Goal: Task Accomplishment & Management: Complete application form

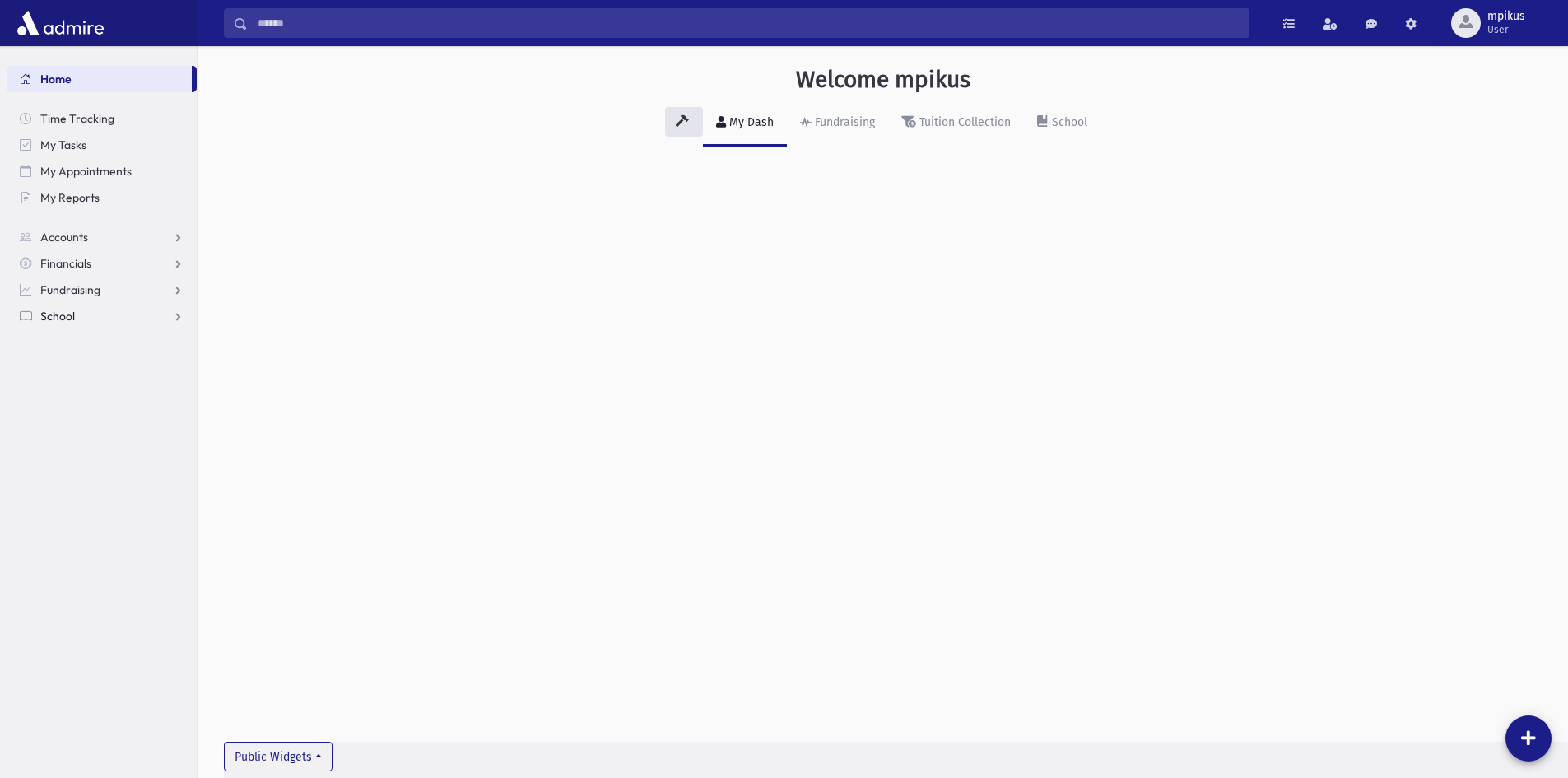
click at [77, 325] on link "School" at bounding box center [102, 316] width 190 height 27
click at [69, 365] on span "Attendance" at bounding box center [80, 368] width 61 height 15
click at [70, 395] on span "Entry" at bounding box center [76, 395] width 28 height 15
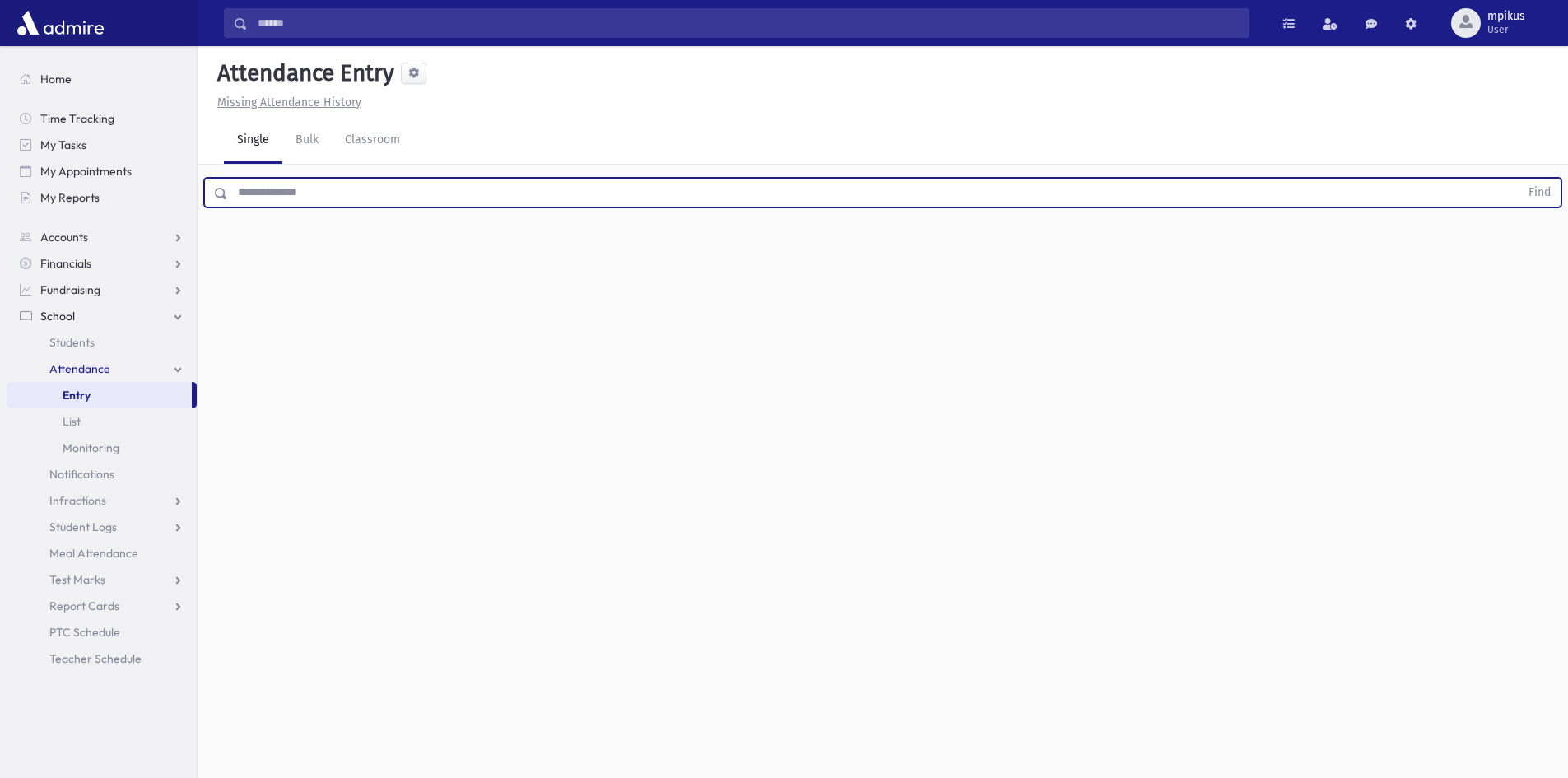
click at [485, 195] on input "text" at bounding box center [873, 192] width 1291 height 30
click at [1518, 178] on button "Find" at bounding box center [1539, 192] width 42 height 28
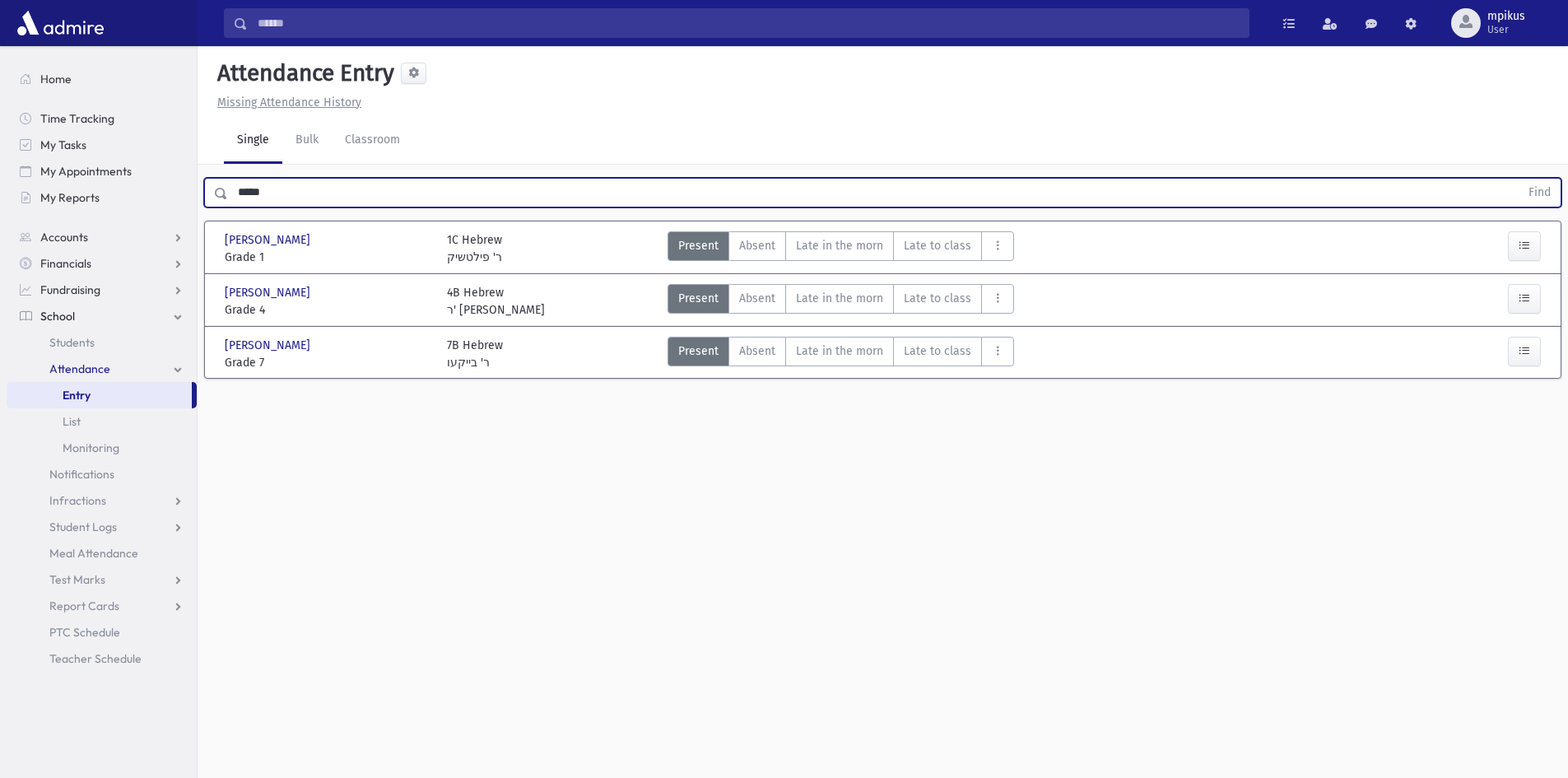
drag, startPoint x: 868, startPoint y: 303, endPoint x: 1137, endPoint y: 359, distance: 274.8
click at [867, 303] on span "Late in the morn" at bounding box center [840, 299] width 87 height 17
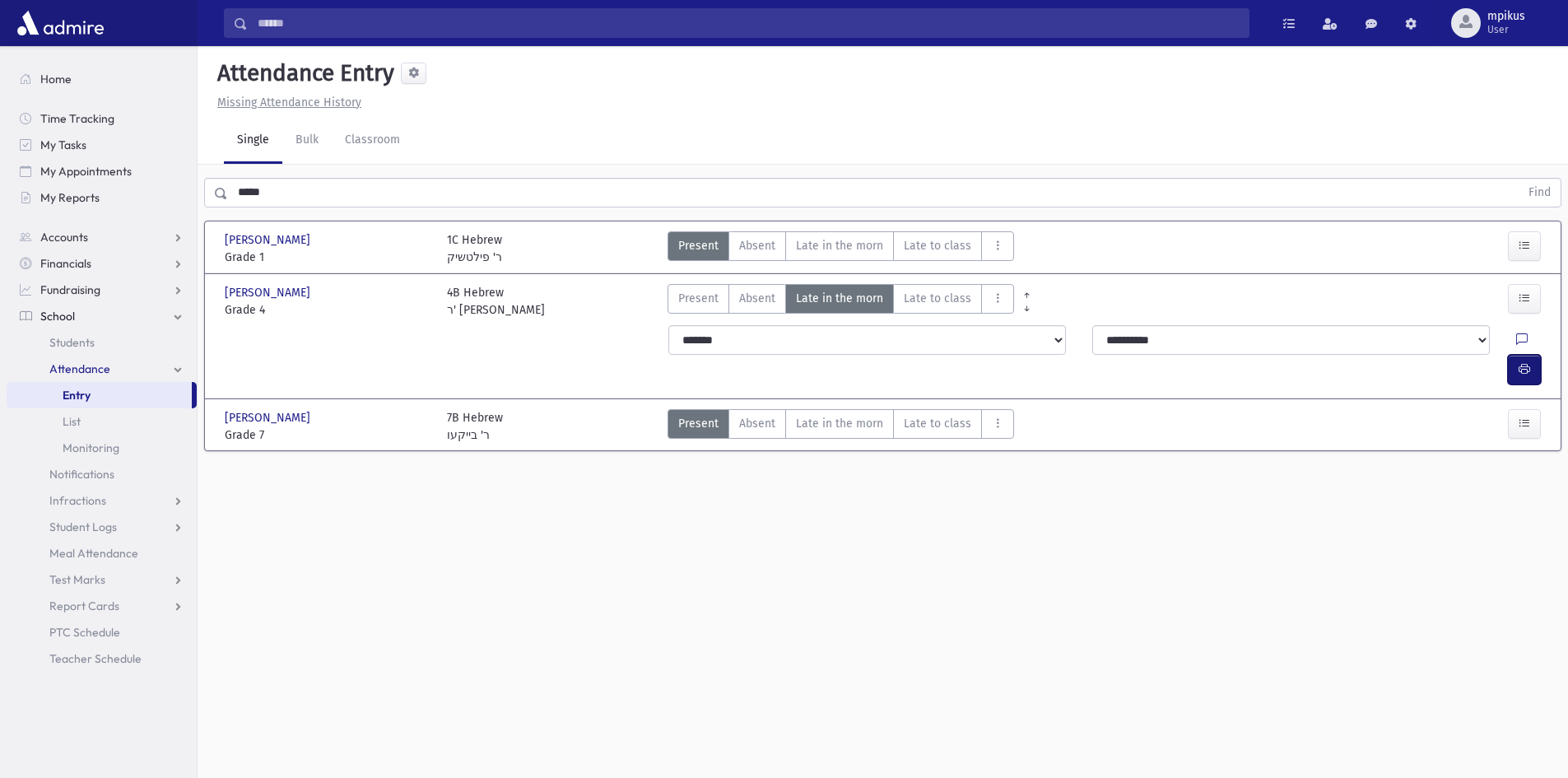
click at [1529, 362] on icon "button" at bounding box center [1523, 369] width 11 height 14
click at [237, 225] on div "***** Find [PERSON_NAME] [PERSON_NAME][GEOGRAPHIC_DATA] Grade 1 Grade 1 1C Hebr…" at bounding box center [883, 319] width 1371 height 310
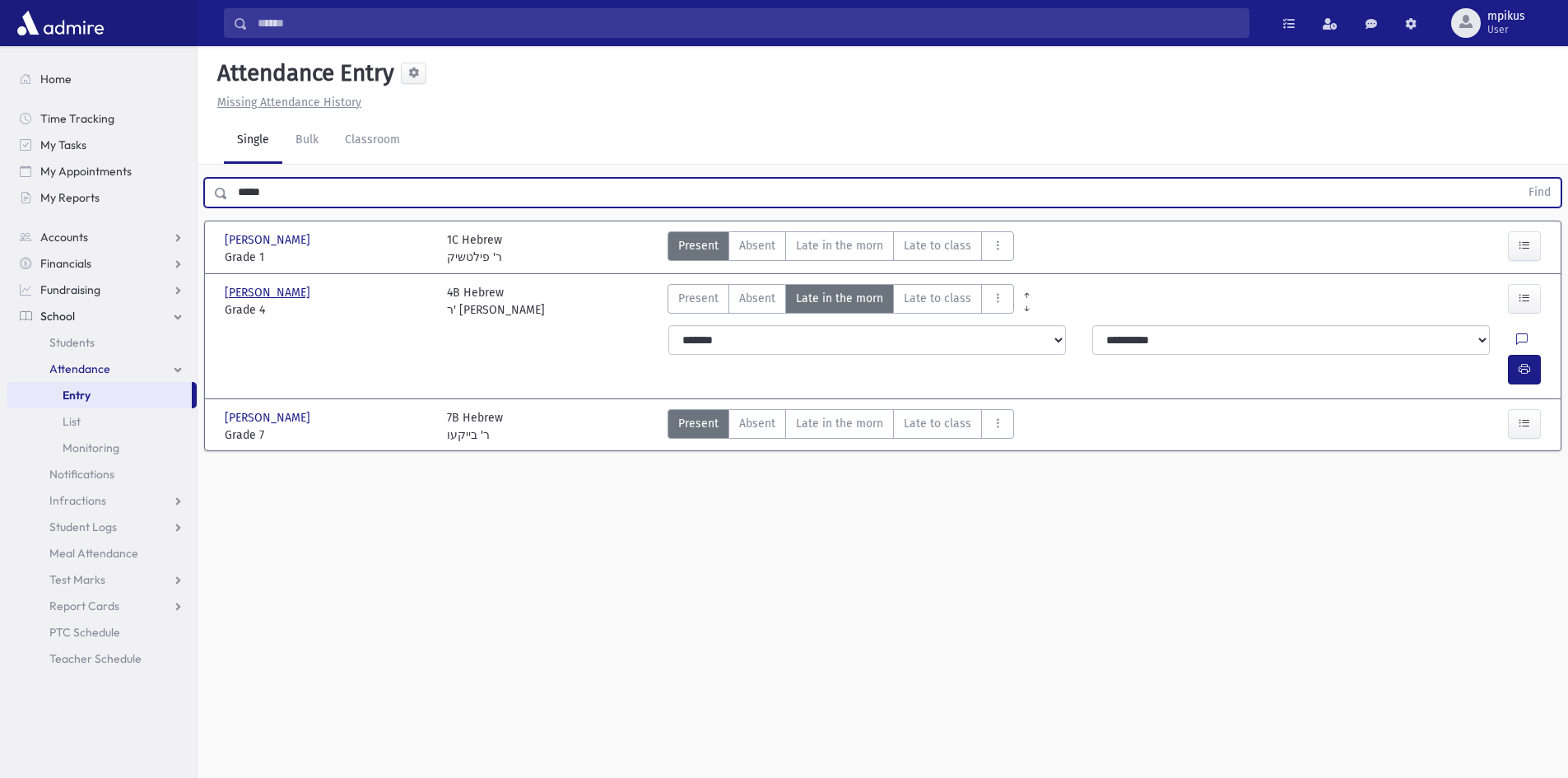
click at [1518, 178] on button "Find" at bounding box center [1539, 192] width 42 height 28
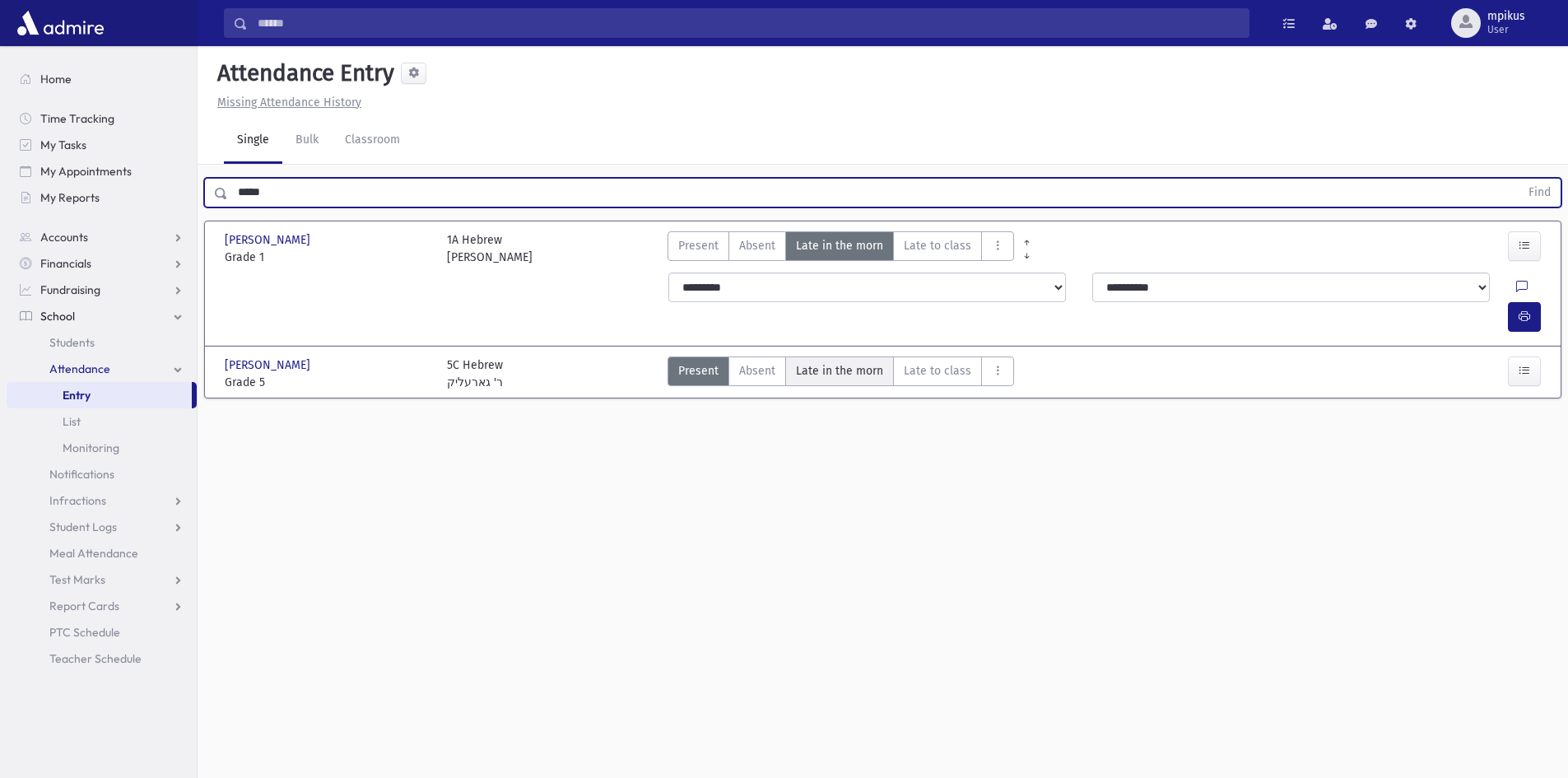
drag, startPoint x: 808, startPoint y: 325, endPoint x: 818, endPoint y: 335, distance: 14.1
click at [818, 353] on div "[PERSON_NAME] [PERSON_NAME], [PERSON_NAME] [PERSON_NAME] Grade 5 Grade 5 5C Heb…" at bounding box center [883, 372] width 1346 height 38
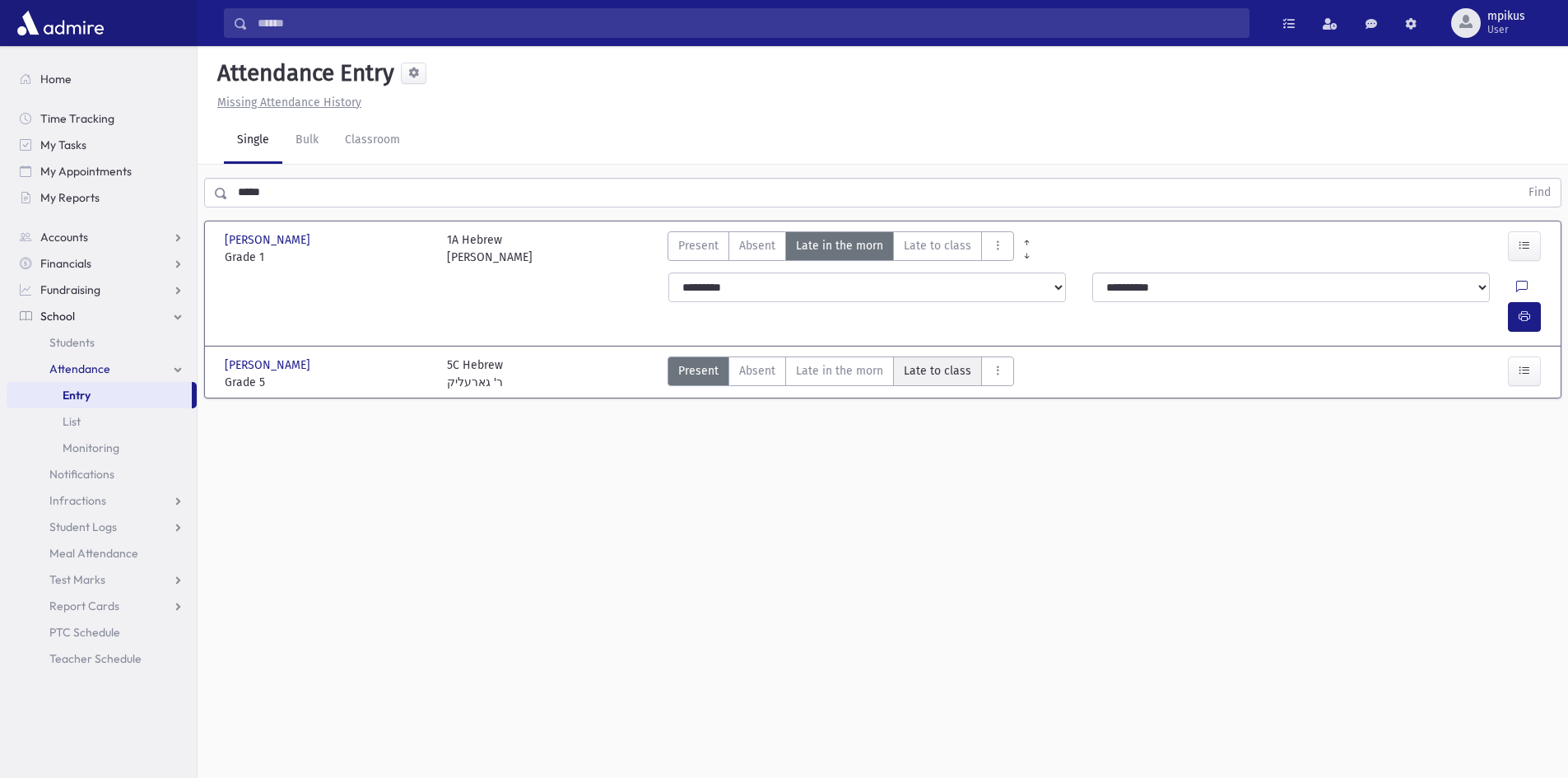
drag, startPoint x: 921, startPoint y: 339, endPoint x: 860, endPoint y: 350, distance: 62.0
click at [920, 362] on span "Late to class" at bounding box center [937, 371] width 68 height 17
click at [858, 362] on span "Late in the morn" at bounding box center [840, 371] width 87 height 17
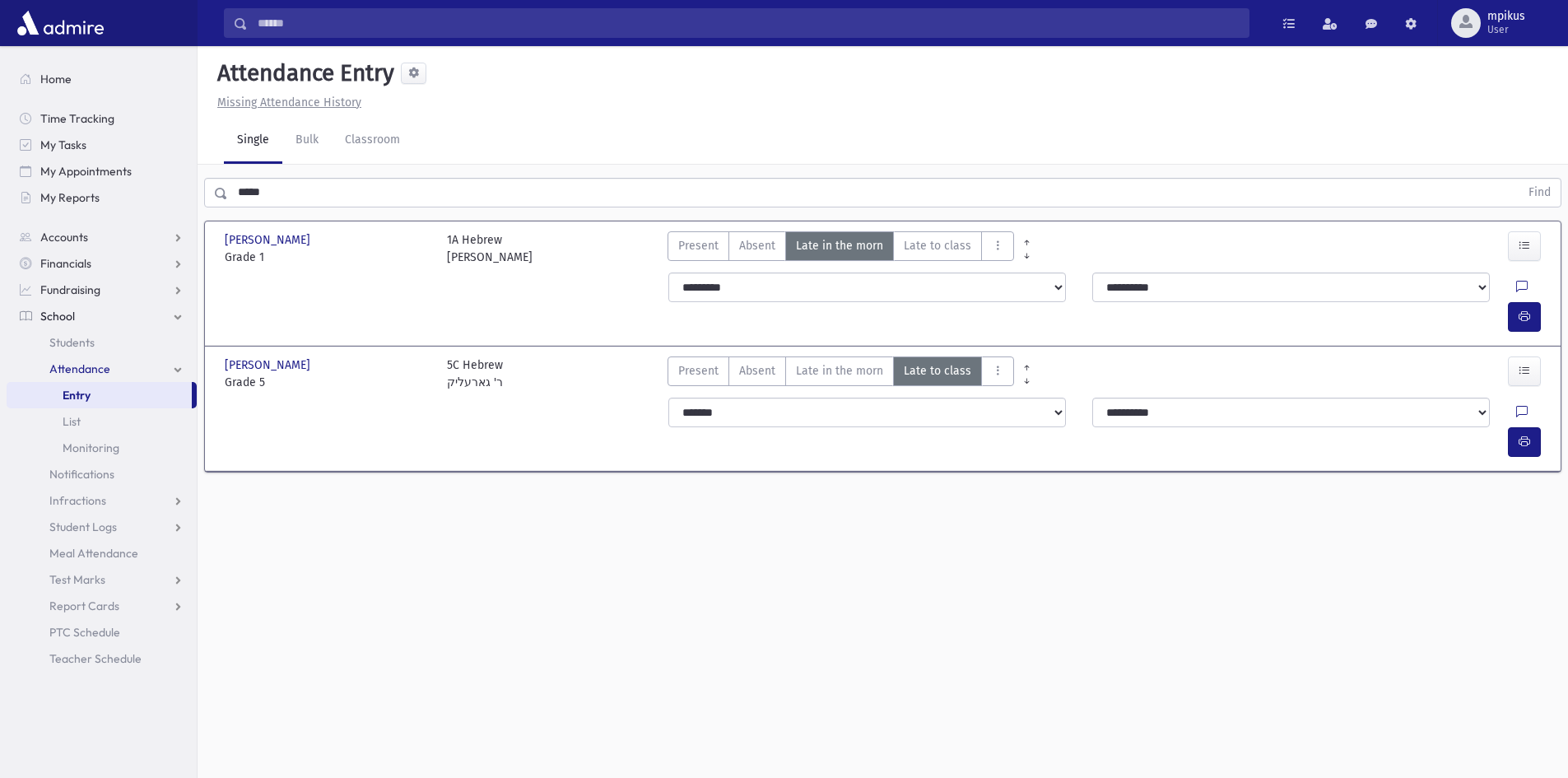
click at [858, 362] on span "Late in the morn" at bounding box center [840, 371] width 87 height 17
click at [1527, 401] on div "**********" at bounding box center [1107, 427] width 897 height 72
click at [1523, 435] on icon "button" at bounding box center [1523, 442] width 11 height 14
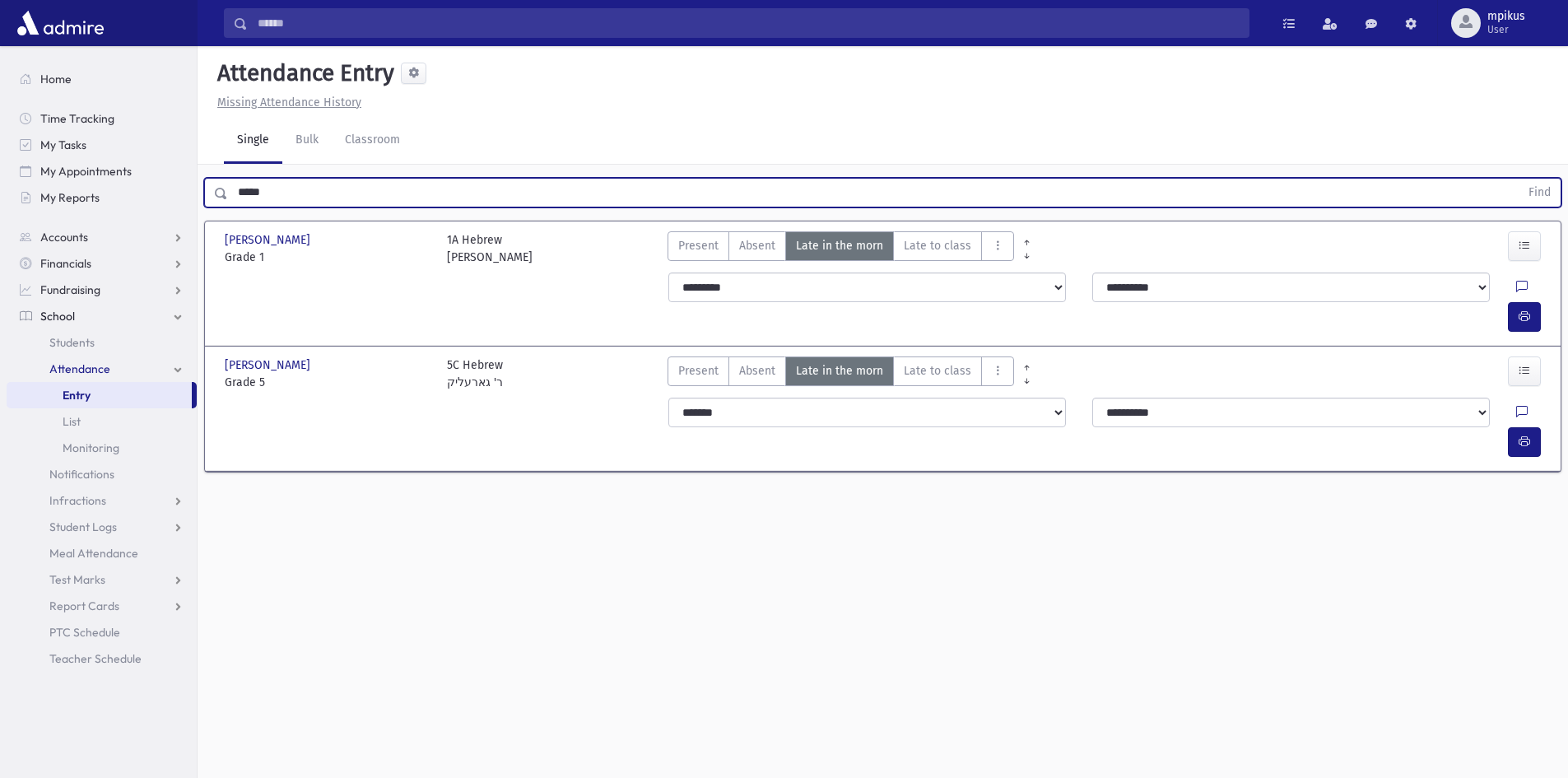
drag, startPoint x: 367, startPoint y: 200, endPoint x: 0, endPoint y: 214, distance: 367.3
click at [0, 228] on div "Search Results All Accounts" at bounding box center [784, 407] width 1568 height 815
click at [1518, 178] on button "Find" at bounding box center [1539, 192] width 42 height 28
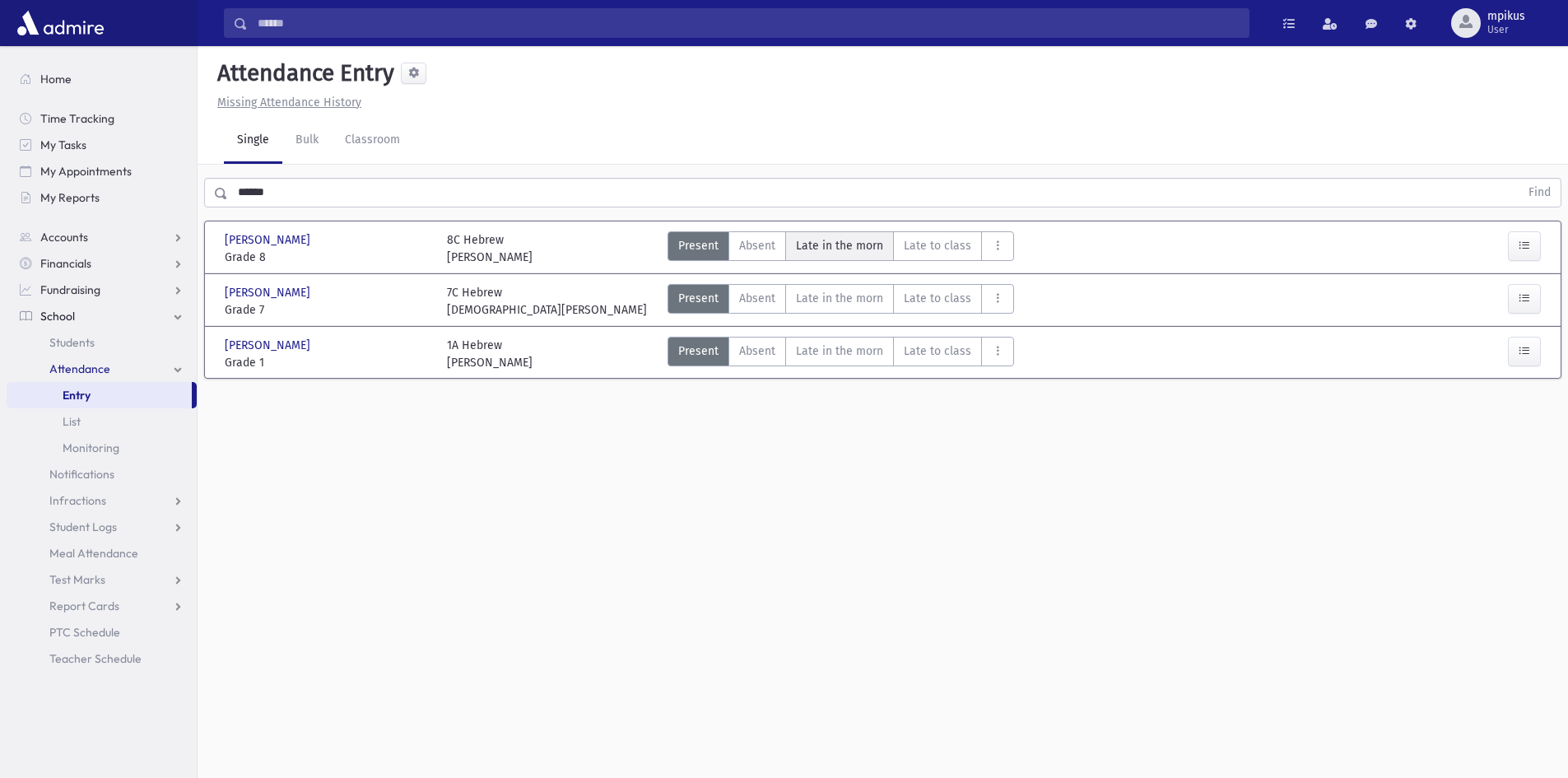
click at [799, 259] on morn"] "Late in the morn M" at bounding box center [839, 246] width 109 height 30
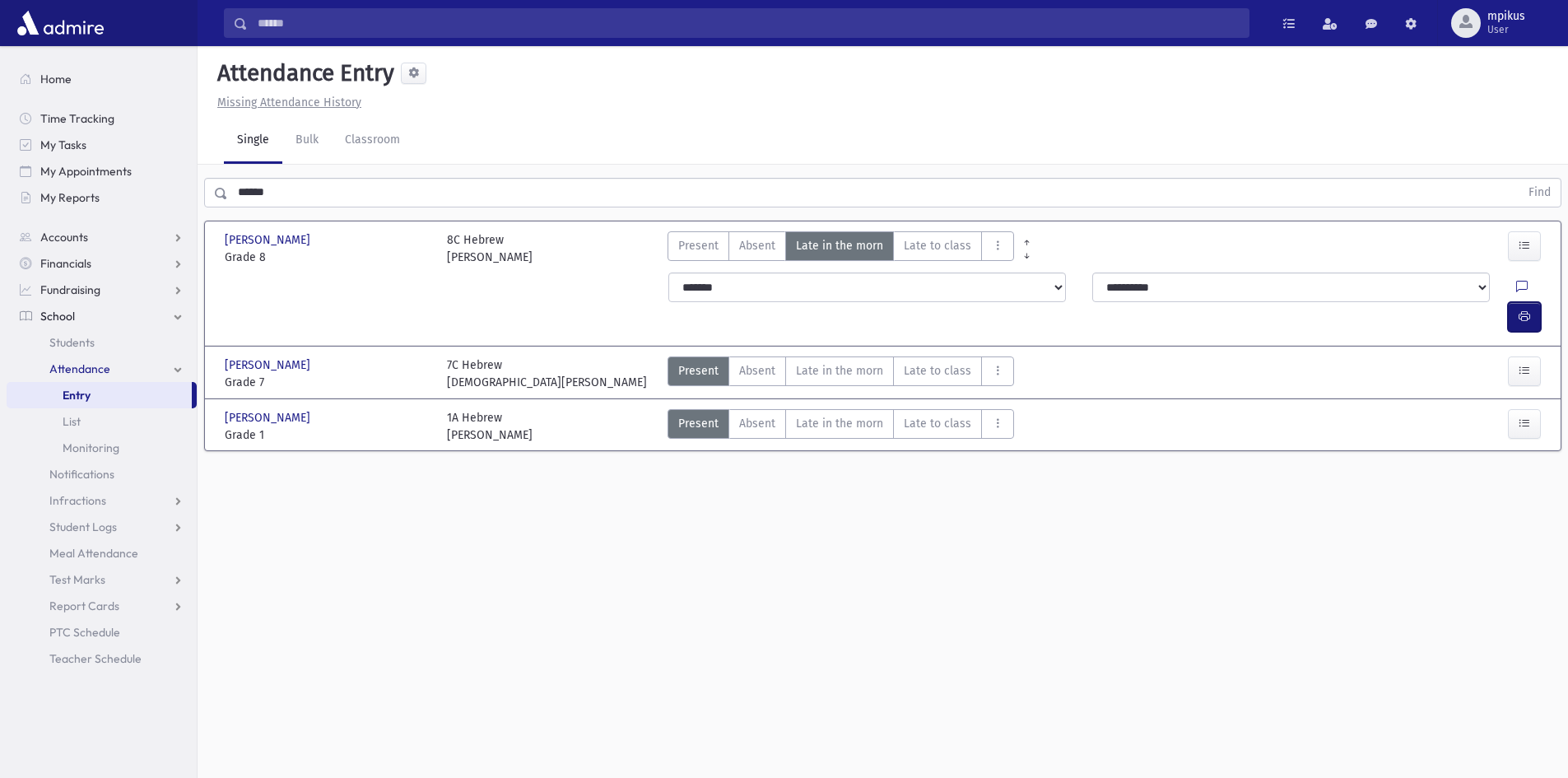
click at [1510, 302] on button "button" at bounding box center [1524, 317] width 33 height 30
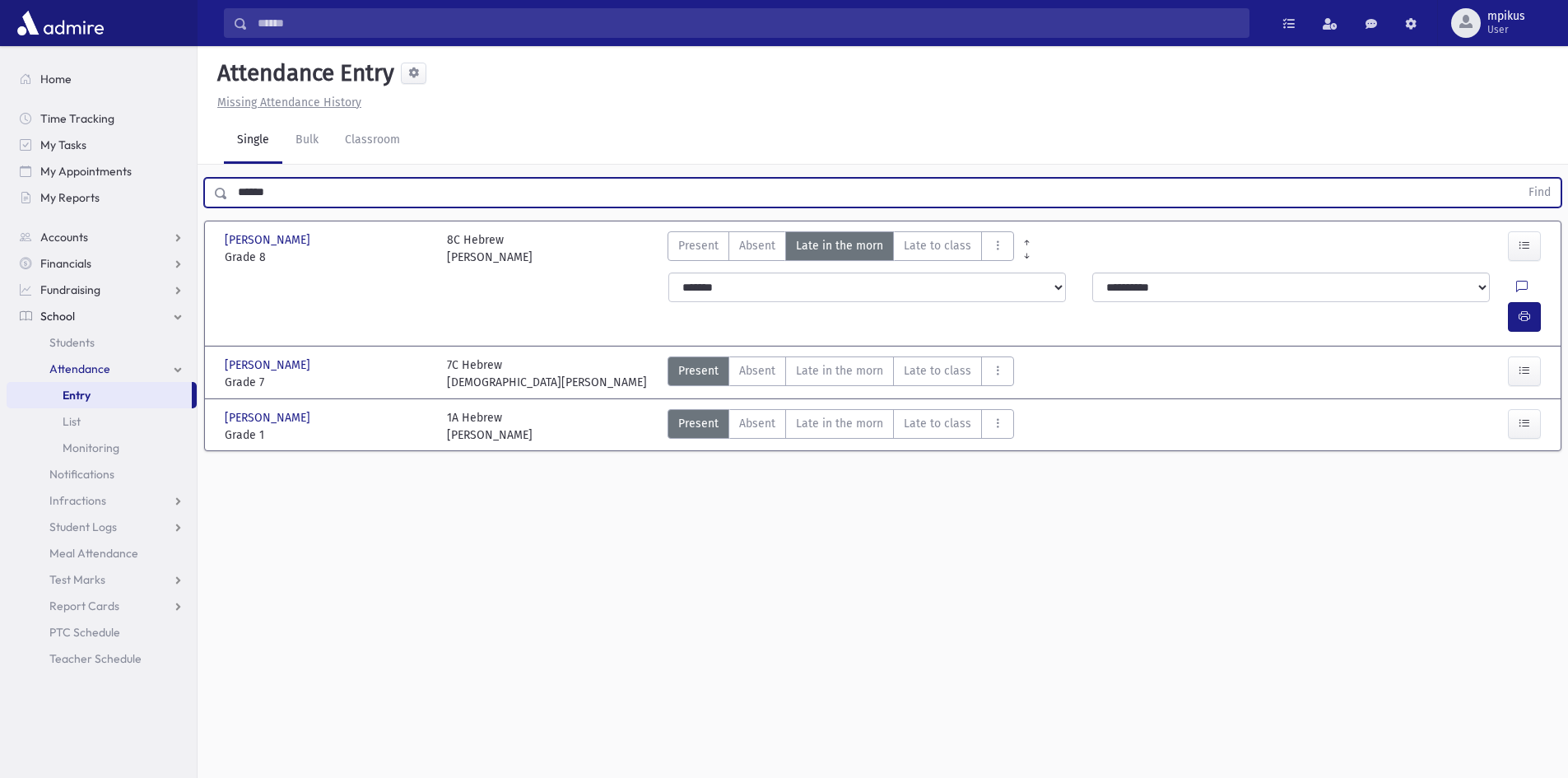
drag, startPoint x: 304, startPoint y: 191, endPoint x: 0, endPoint y: 297, distance: 322.0
click at [0, 301] on div "Search Results All Accounts" at bounding box center [784, 407] width 1568 height 815
click at [1518, 178] on button "Find" at bounding box center [1539, 192] width 42 height 28
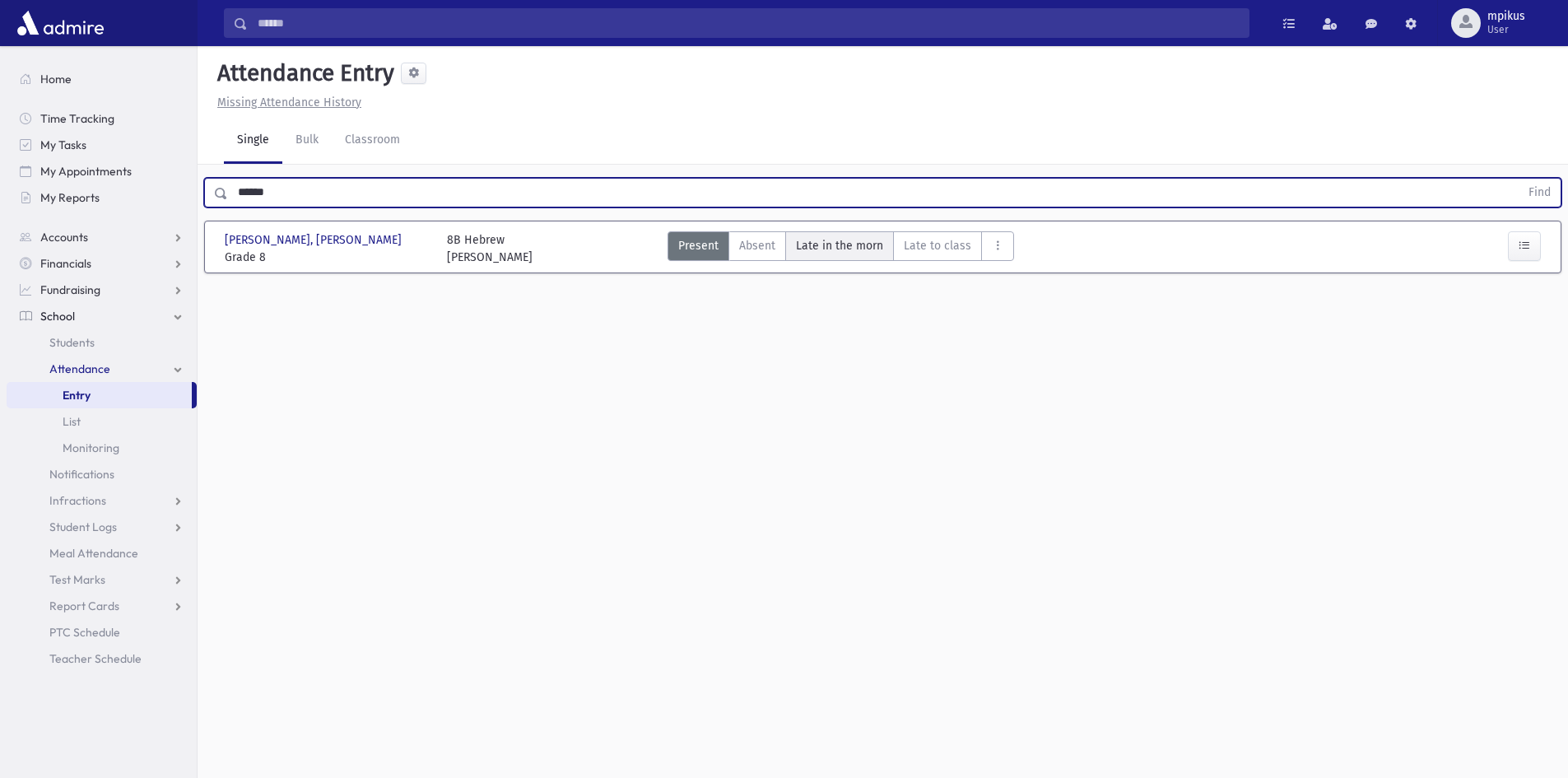
click at [821, 248] on span "Late in the morn" at bounding box center [840, 245] width 87 height 17
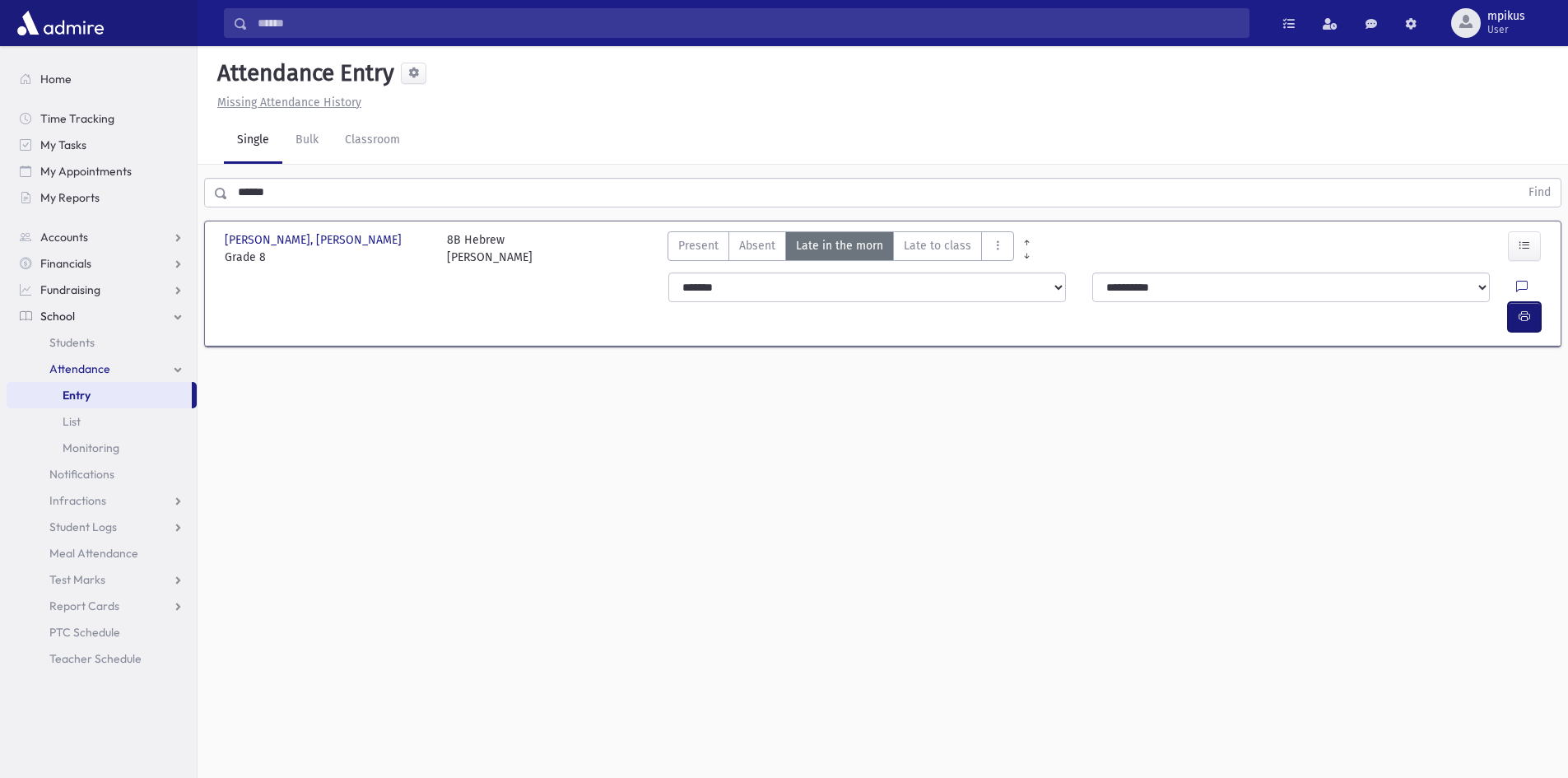
click at [1530, 302] on button "button" at bounding box center [1524, 317] width 33 height 30
click at [0, 224] on div "Search Results All Accounts" at bounding box center [784, 407] width 1568 height 815
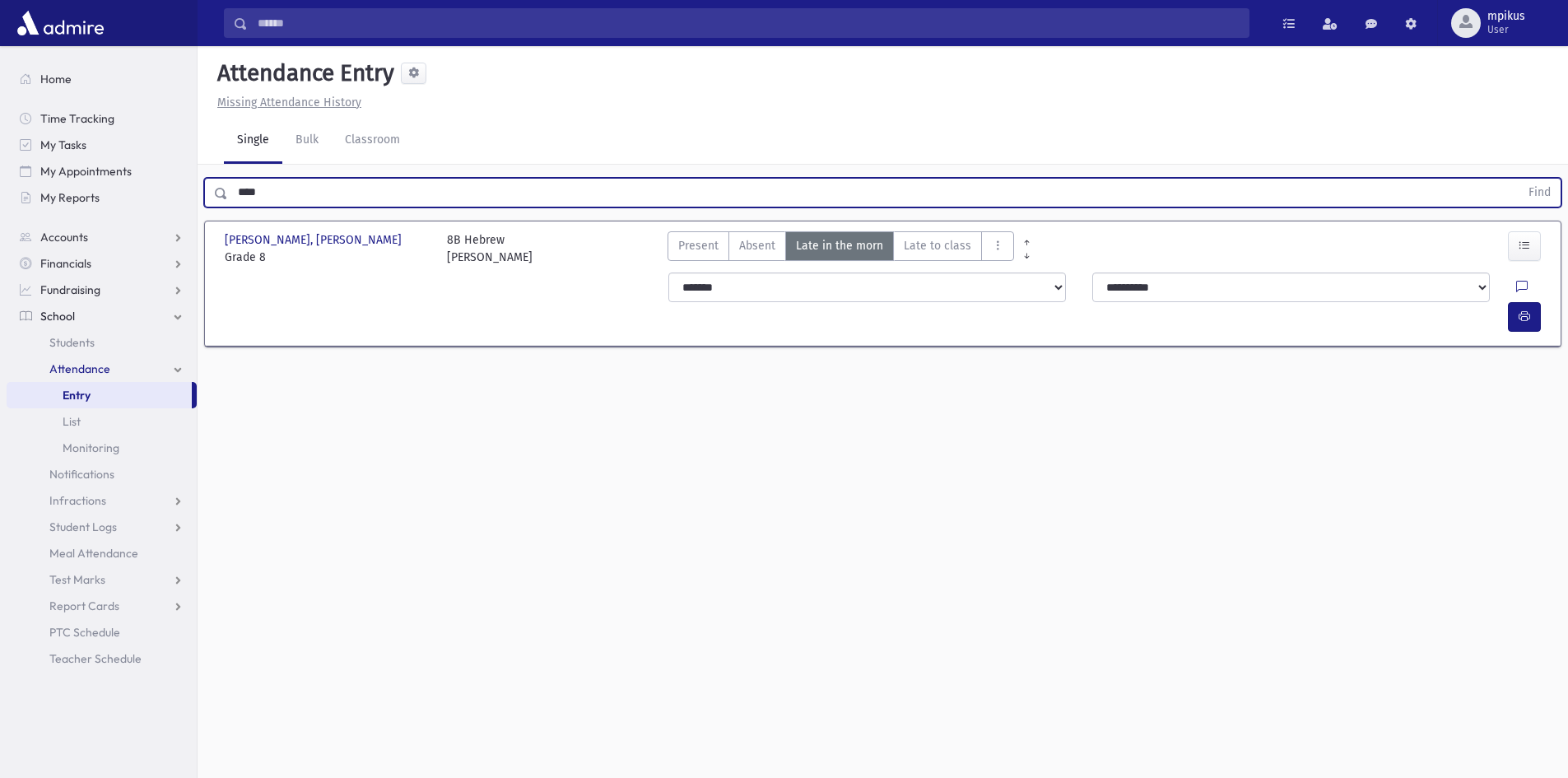
click at [1518, 178] on button "Find" at bounding box center [1539, 192] width 42 height 28
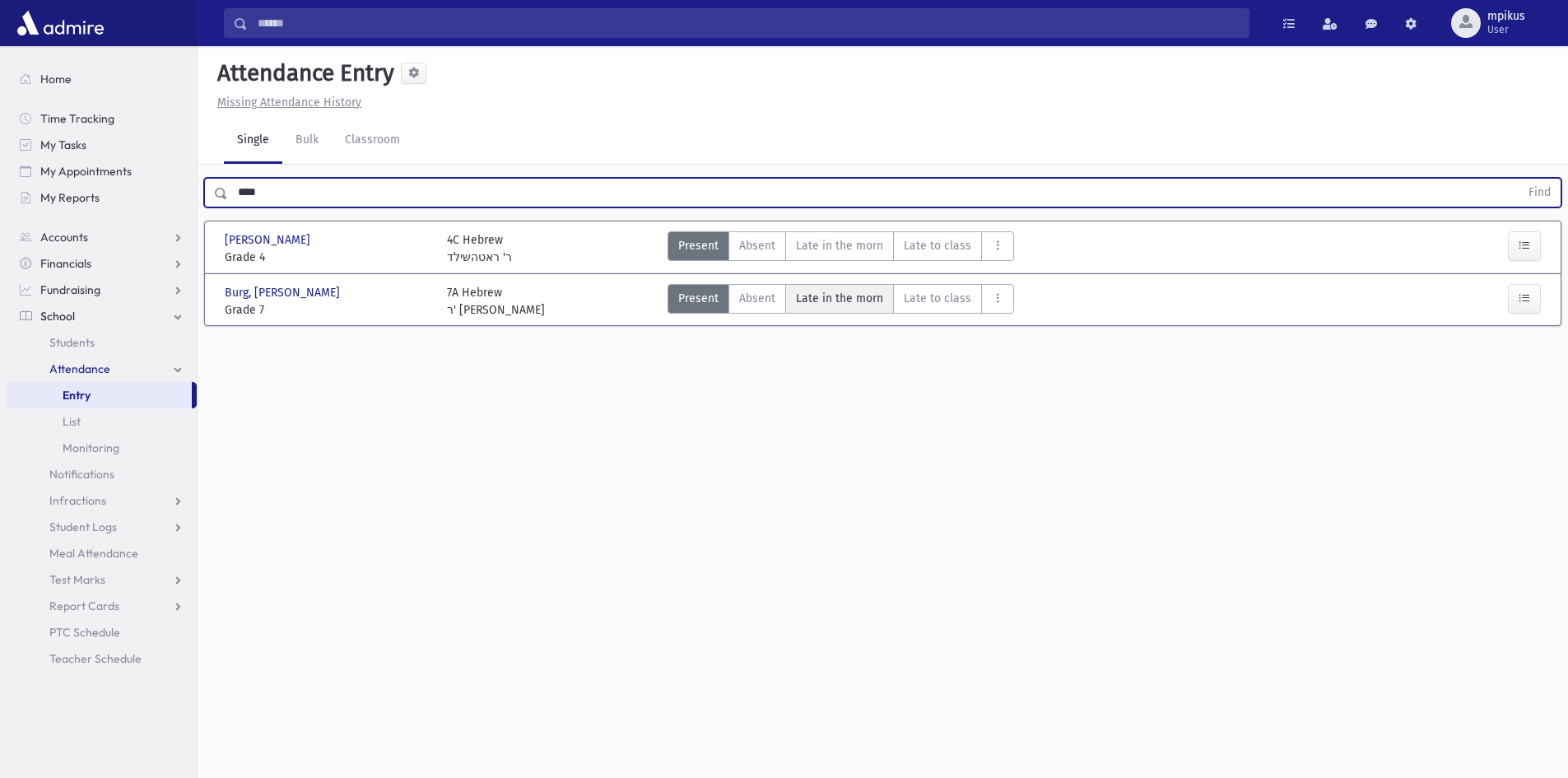
click at [870, 285] on morn"] "Late in the morn M" at bounding box center [839, 299] width 109 height 30
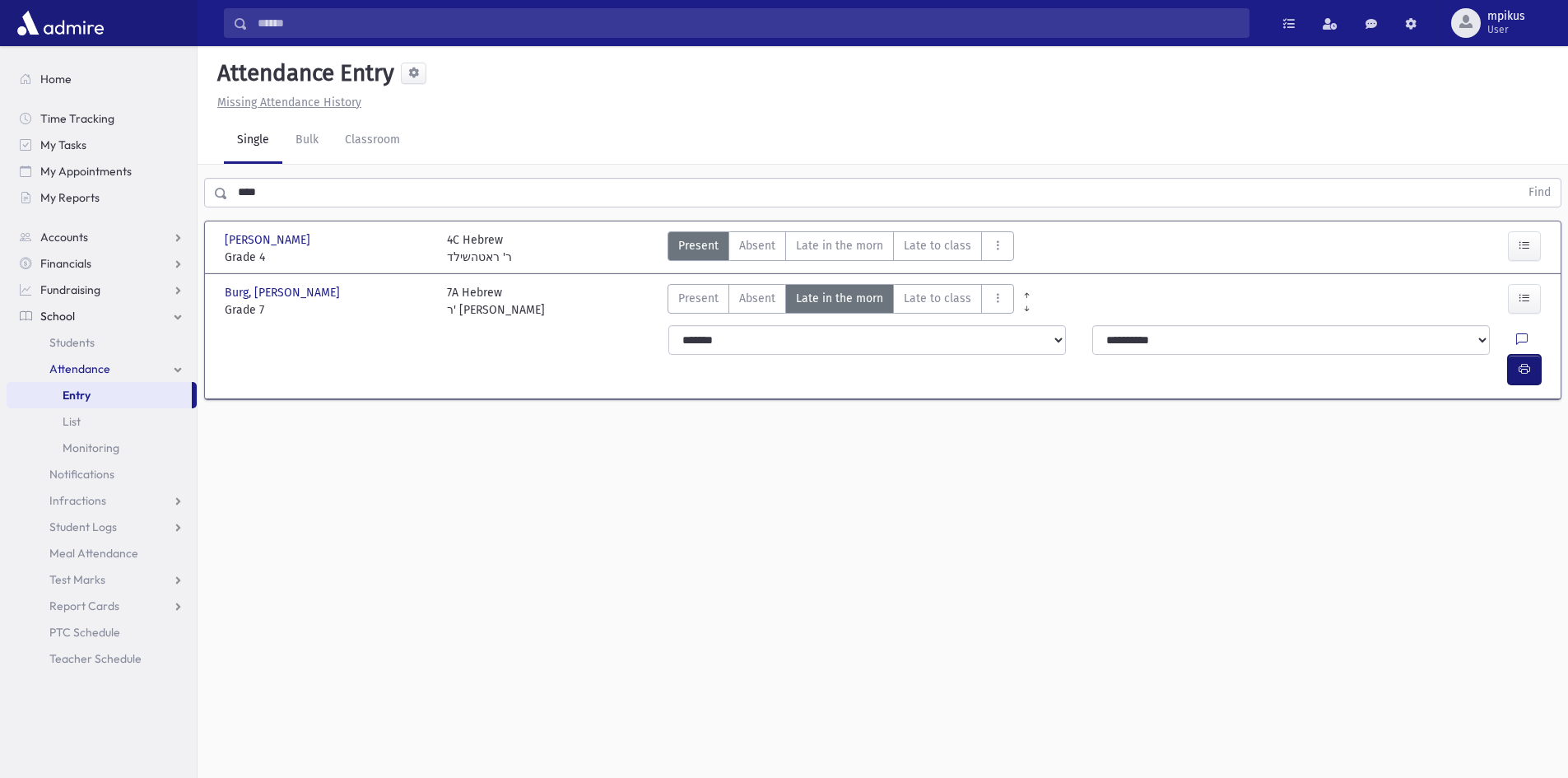
drag, startPoint x: 1529, startPoint y: 337, endPoint x: 1456, endPoint y: 353, distance: 74.7
click at [1526, 362] on icon "button" at bounding box center [1523, 369] width 11 height 14
drag, startPoint x: 279, startPoint y: 200, endPoint x: 0, endPoint y: 242, distance: 282.1
click at [0, 244] on div "Search Results All Accounts" at bounding box center [784, 407] width 1568 height 815
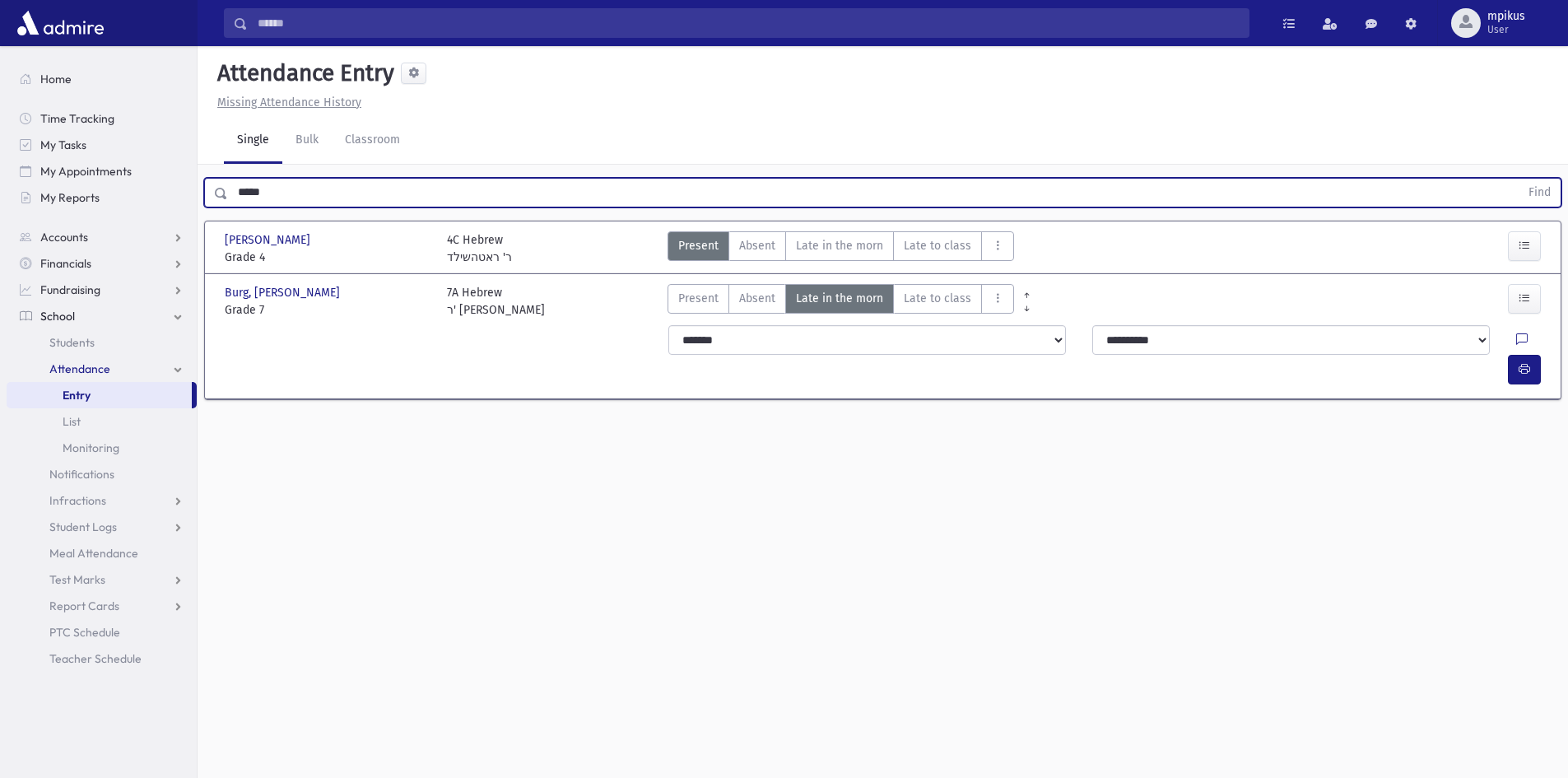
click at [1518, 178] on button "Find" at bounding box center [1539, 192] width 42 height 28
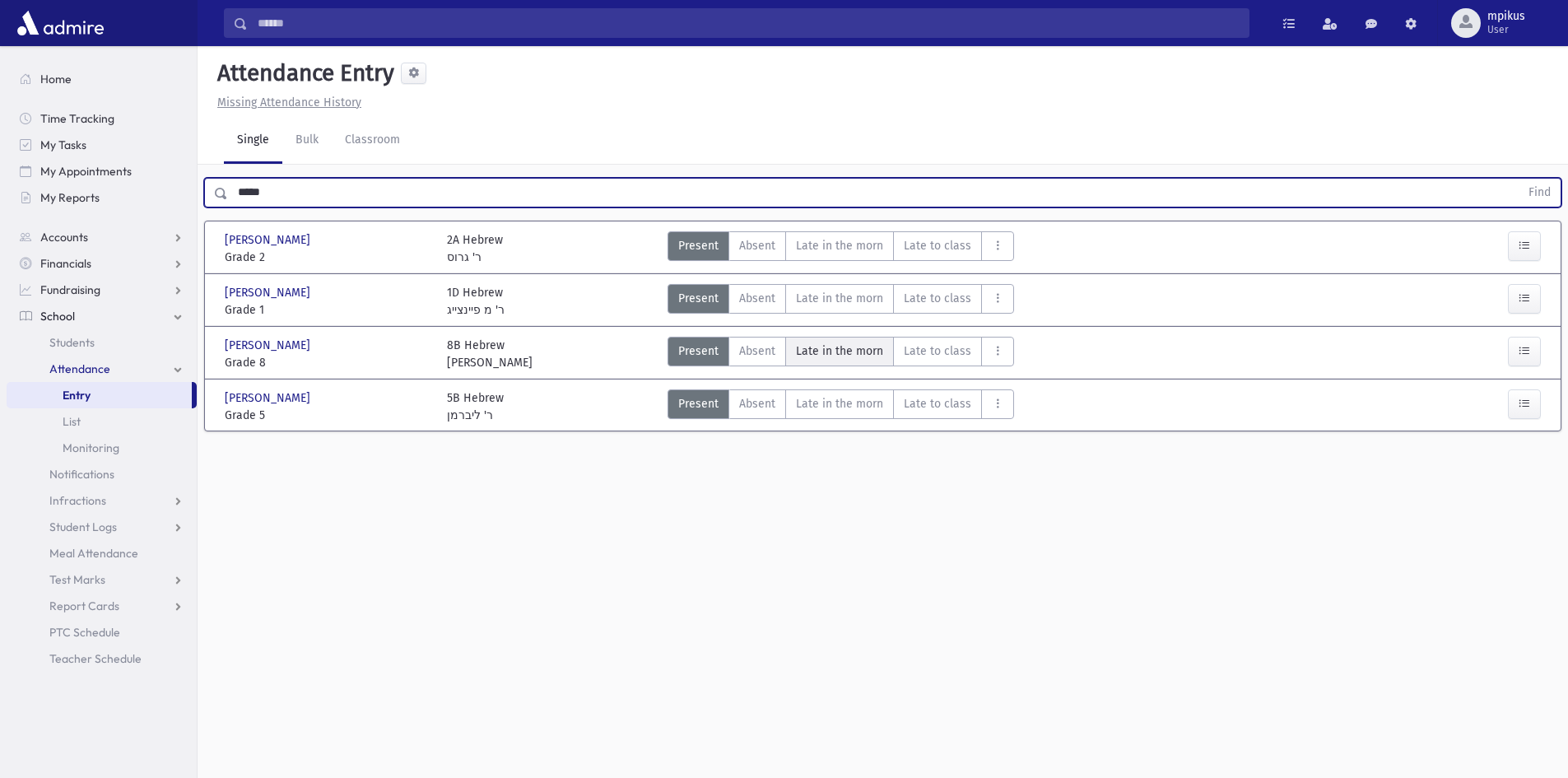
click at [820, 336] on morn"] "Late in the morn M" at bounding box center [839, 351] width 109 height 30
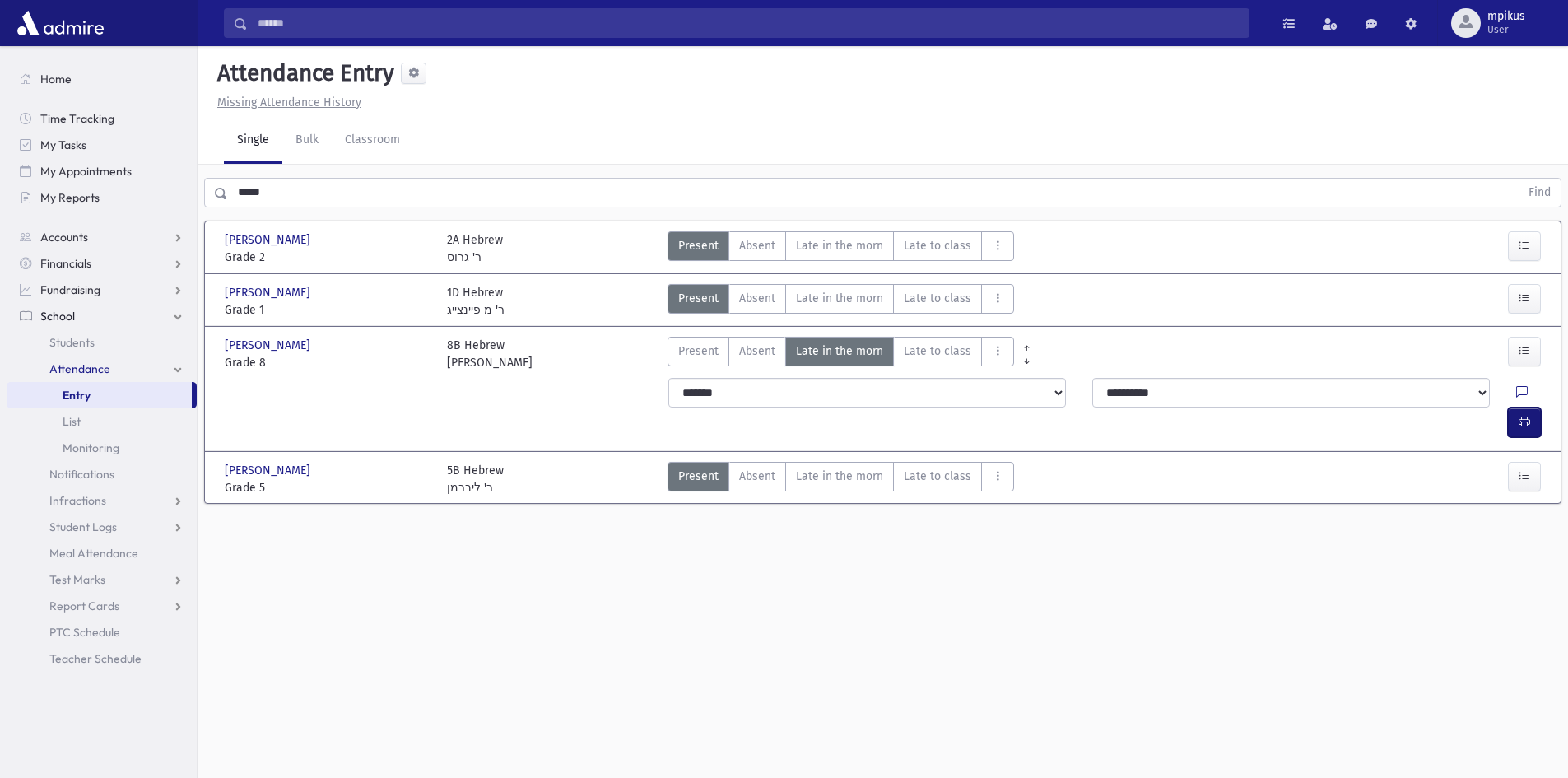
click at [1531, 407] on button "button" at bounding box center [1524, 422] width 33 height 30
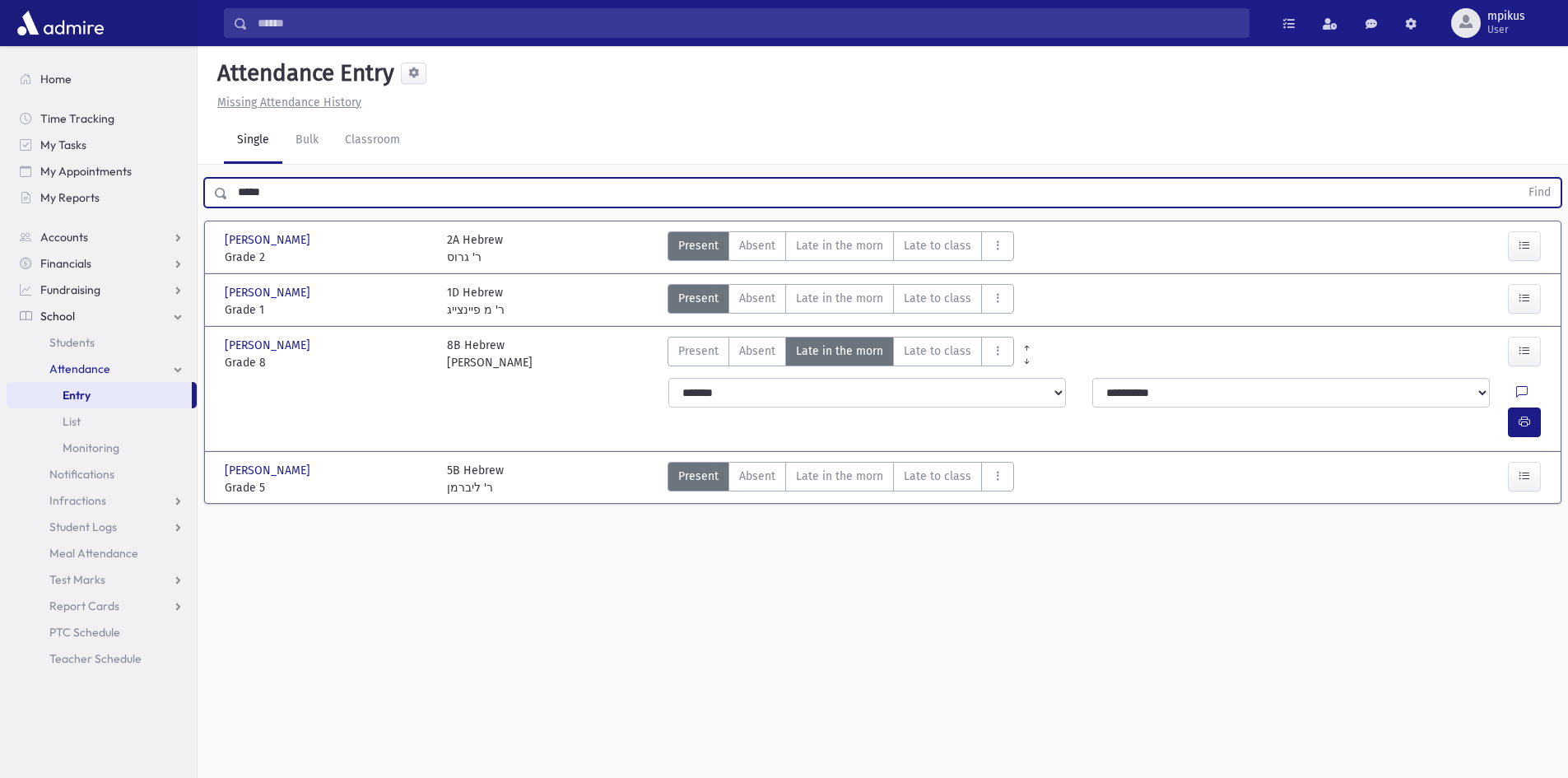
drag, startPoint x: 365, startPoint y: 194, endPoint x: 0, endPoint y: 250, distance: 369.3
click at [0, 272] on div "Search Results All Accounts" at bounding box center [784, 407] width 1568 height 815
type input "******"
click at [1518, 178] on button "Find" at bounding box center [1539, 192] width 42 height 28
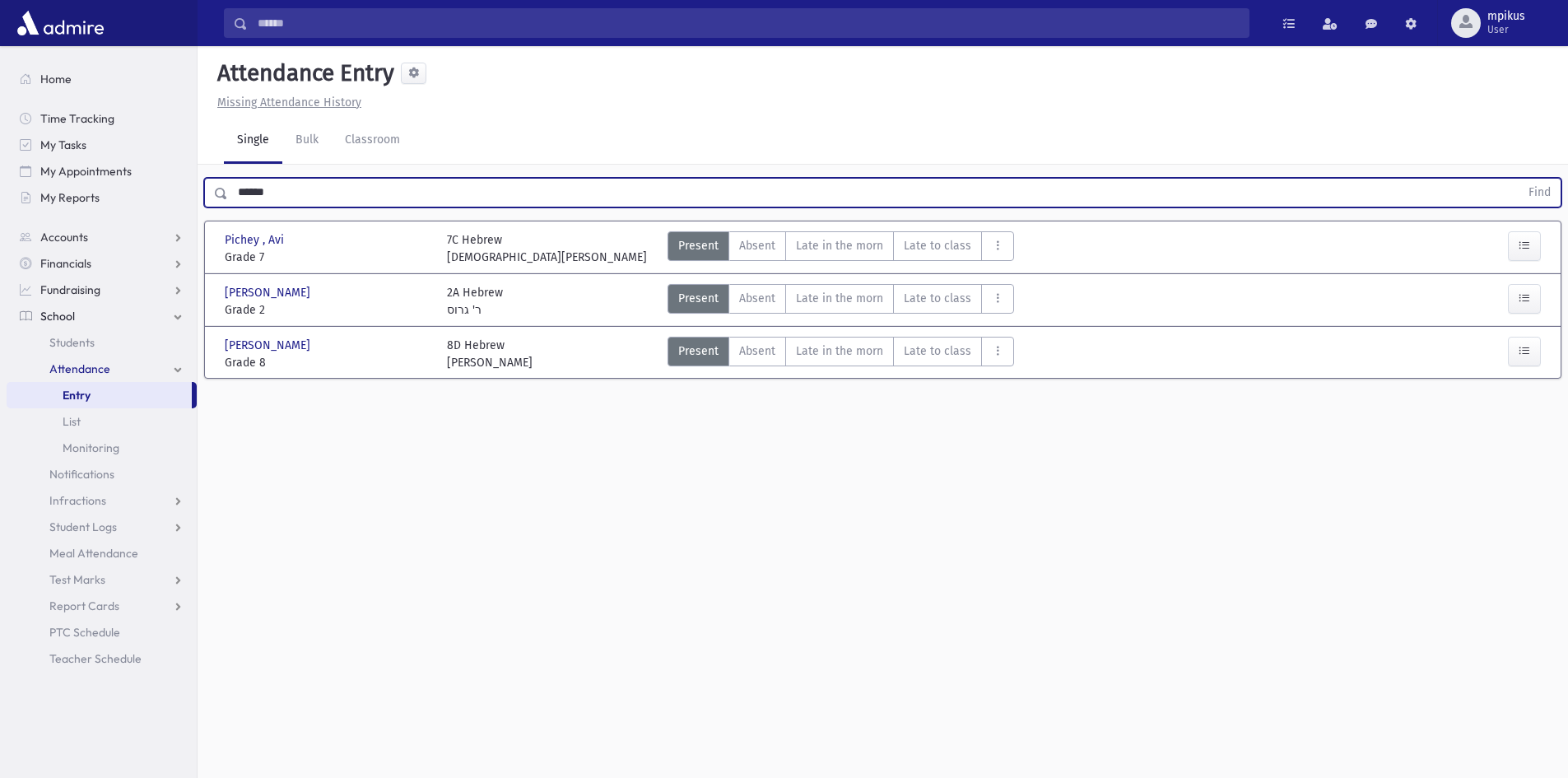
drag, startPoint x: 283, startPoint y: 196, endPoint x: 0, endPoint y: 206, distance: 283.2
click at [0, 206] on div "Search Results All Accounts" at bounding box center [784, 407] width 1568 height 815
click at [1518, 178] on button "Find" at bounding box center [1539, 192] width 42 height 28
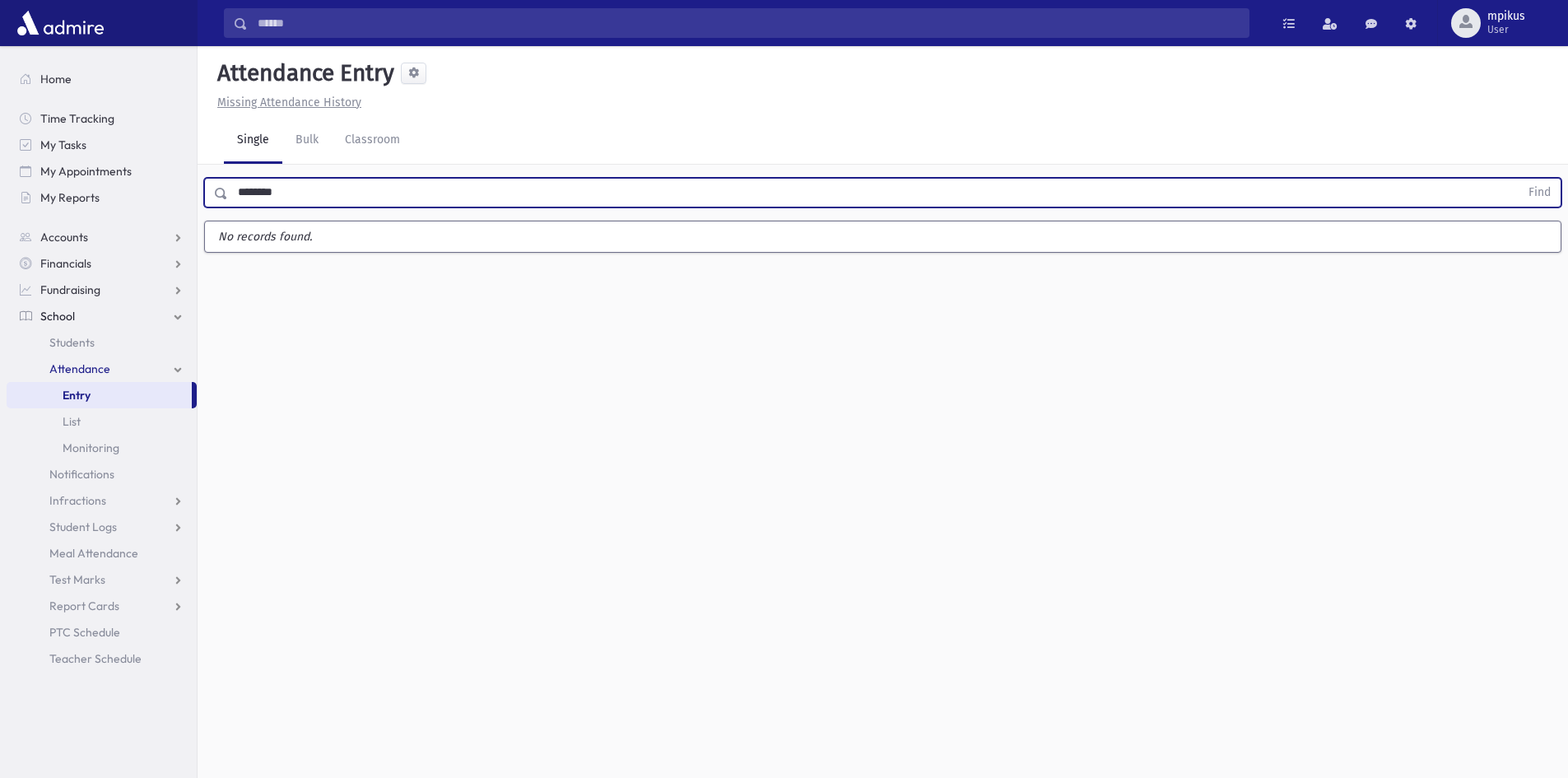
click at [1518, 178] on button "Find" at bounding box center [1539, 192] width 42 height 28
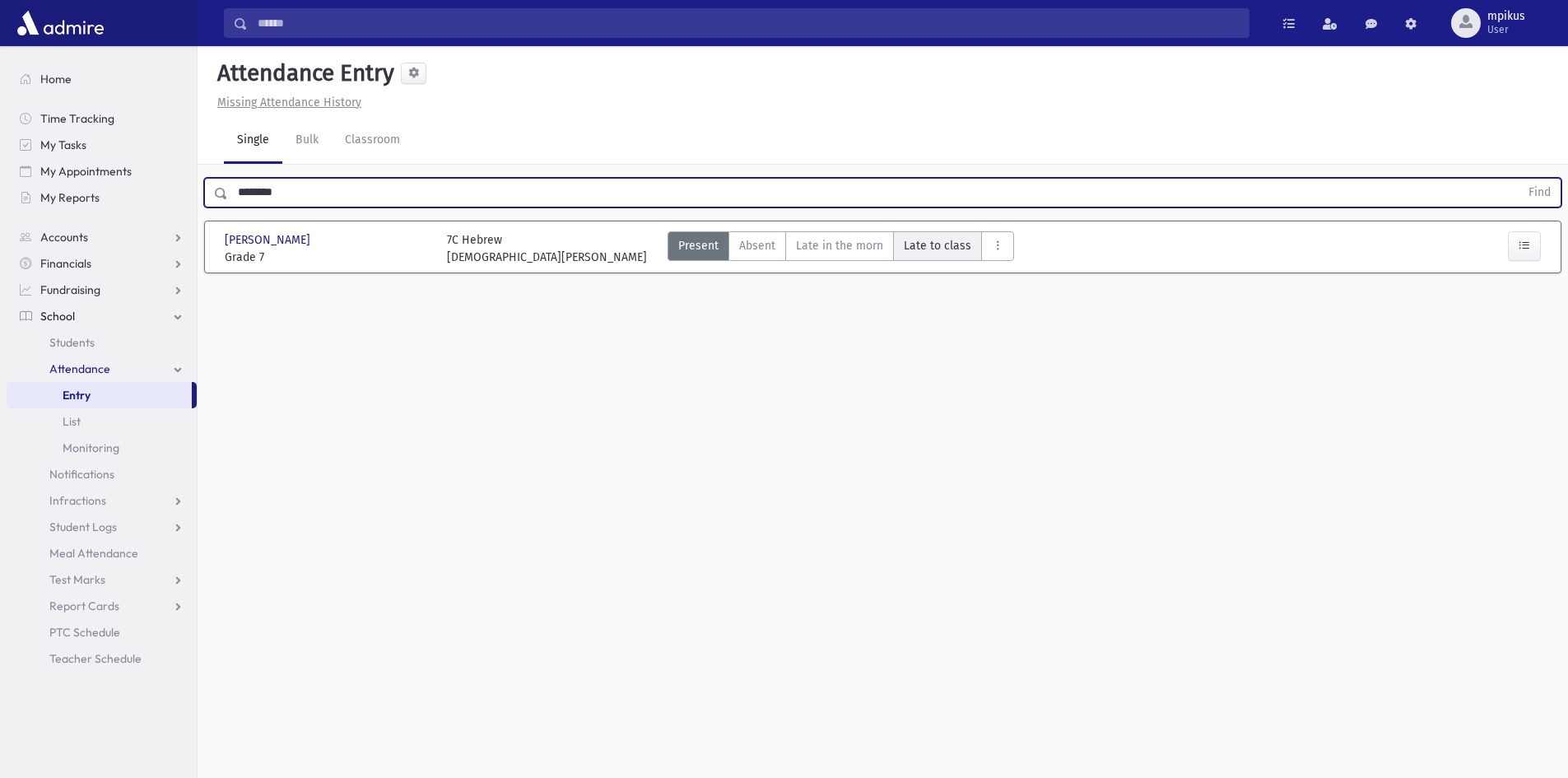
drag, startPoint x: 828, startPoint y: 246, endPoint x: 913, endPoint y: 255, distance: 85.5
click at [828, 246] on span "Late in the morn" at bounding box center [840, 245] width 87 height 17
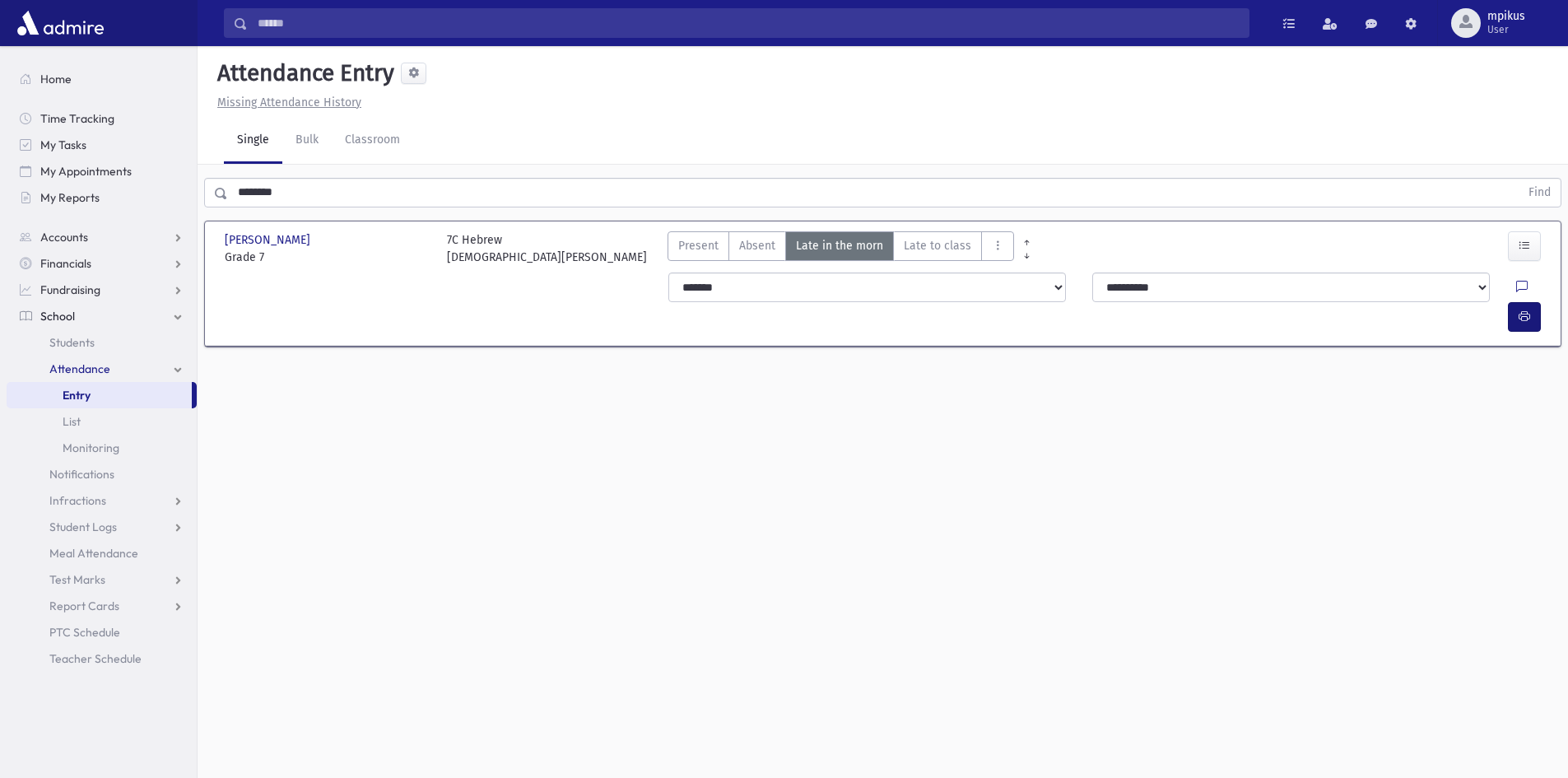
drag, startPoint x: 1503, startPoint y: 277, endPoint x: 1512, endPoint y: 280, distance: 9.5
click at [1516, 277] on div at bounding box center [1531, 287] width 31 height 30
click at [1512, 302] on button "button" at bounding box center [1524, 317] width 33 height 30
drag, startPoint x: 326, startPoint y: 175, endPoint x: 0, endPoint y: 272, distance: 340.1
click at [0, 272] on div "Search Results All Accounts" at bounding box center [784, 407] width 1568 height 815
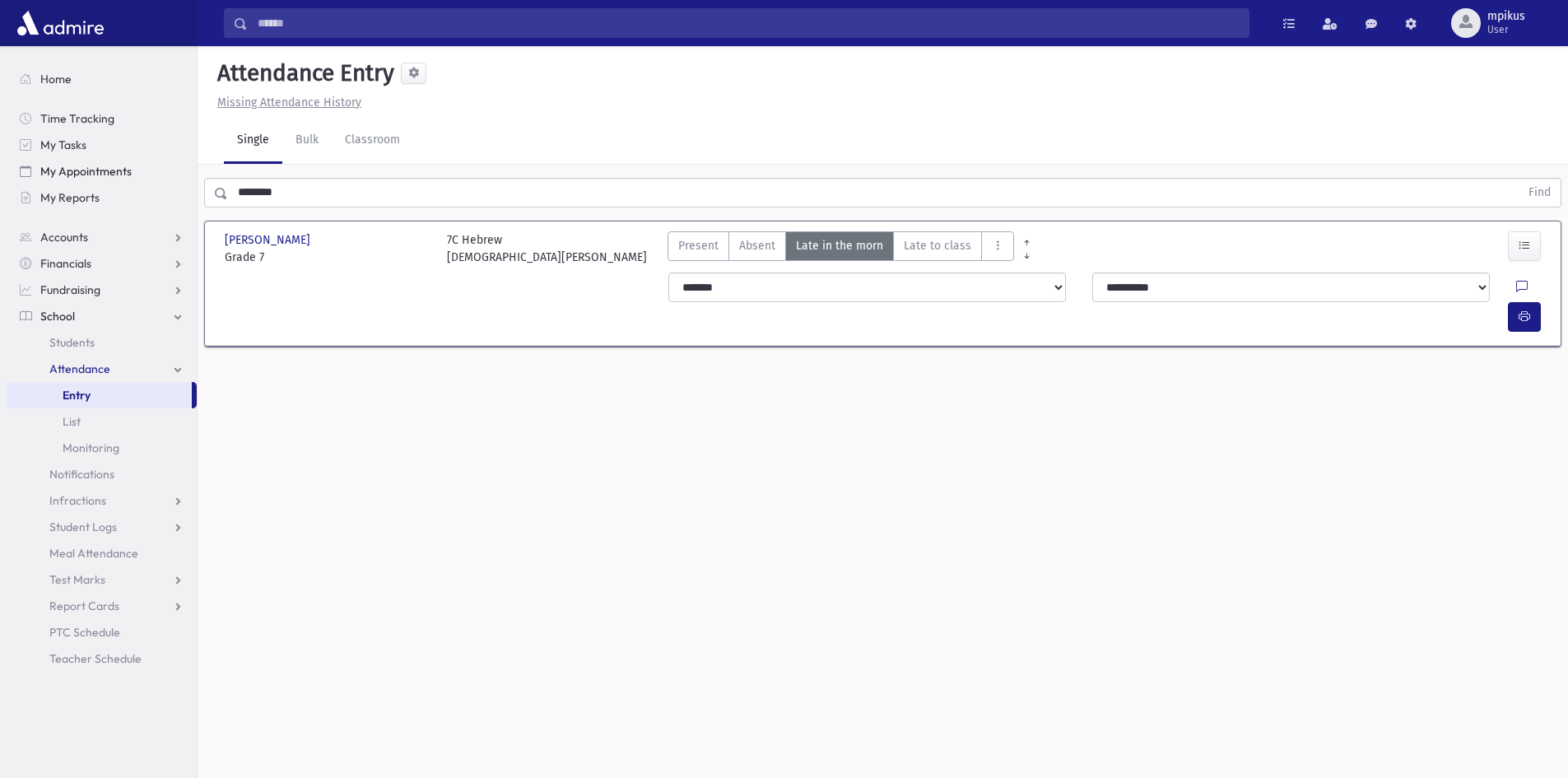
drag, startPoint x: 283, startPoint y: 201, endPoint x: 88, endPoint y: 172, distance: 197.1
click at [88, 172] on div "Search Results All Accounts" at bounding box center [784, 407] width 1568 height 815
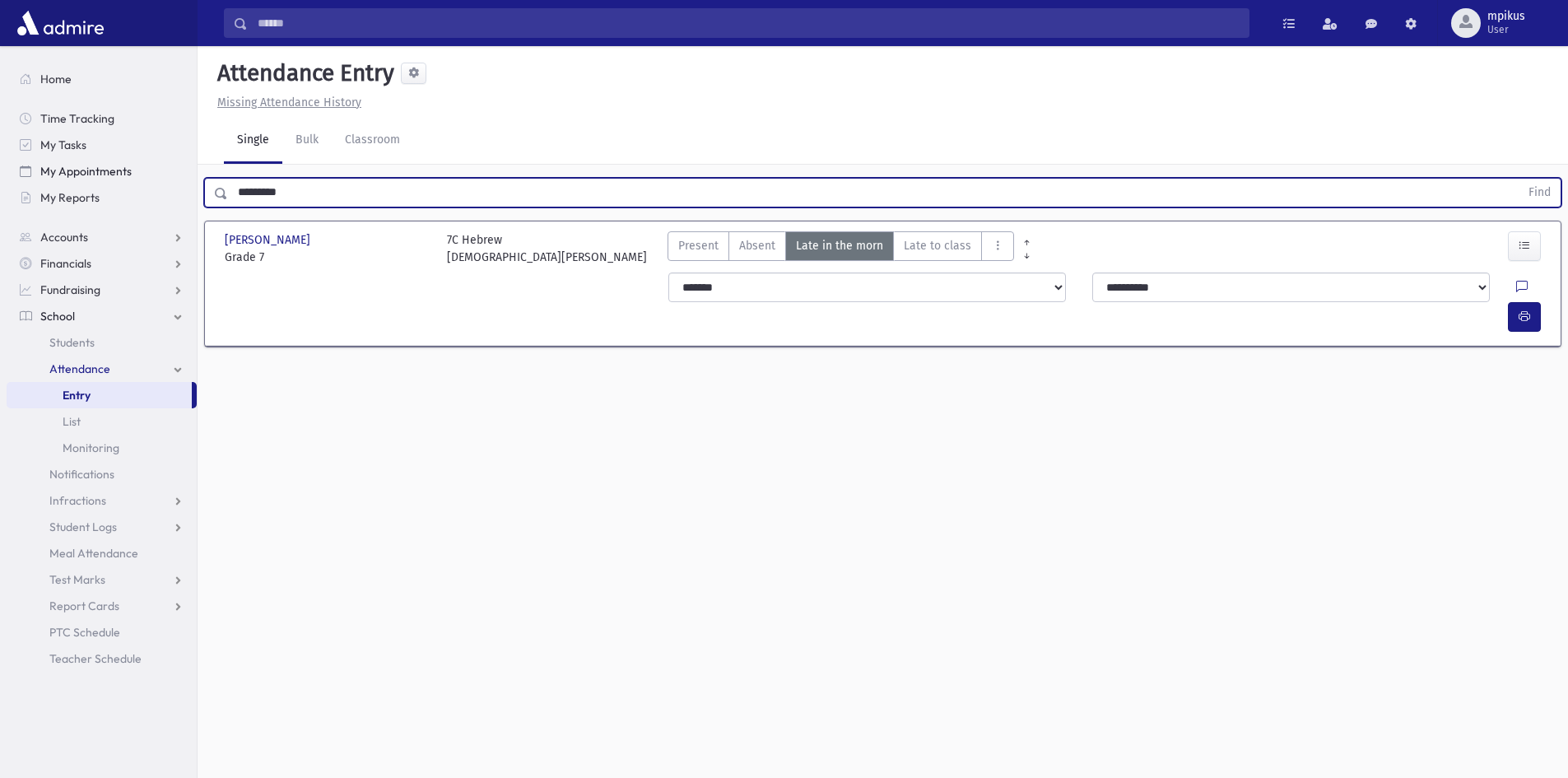
click at [1518, 178] on button "Find" at bounding box center [1539, 192] width 42 height 28
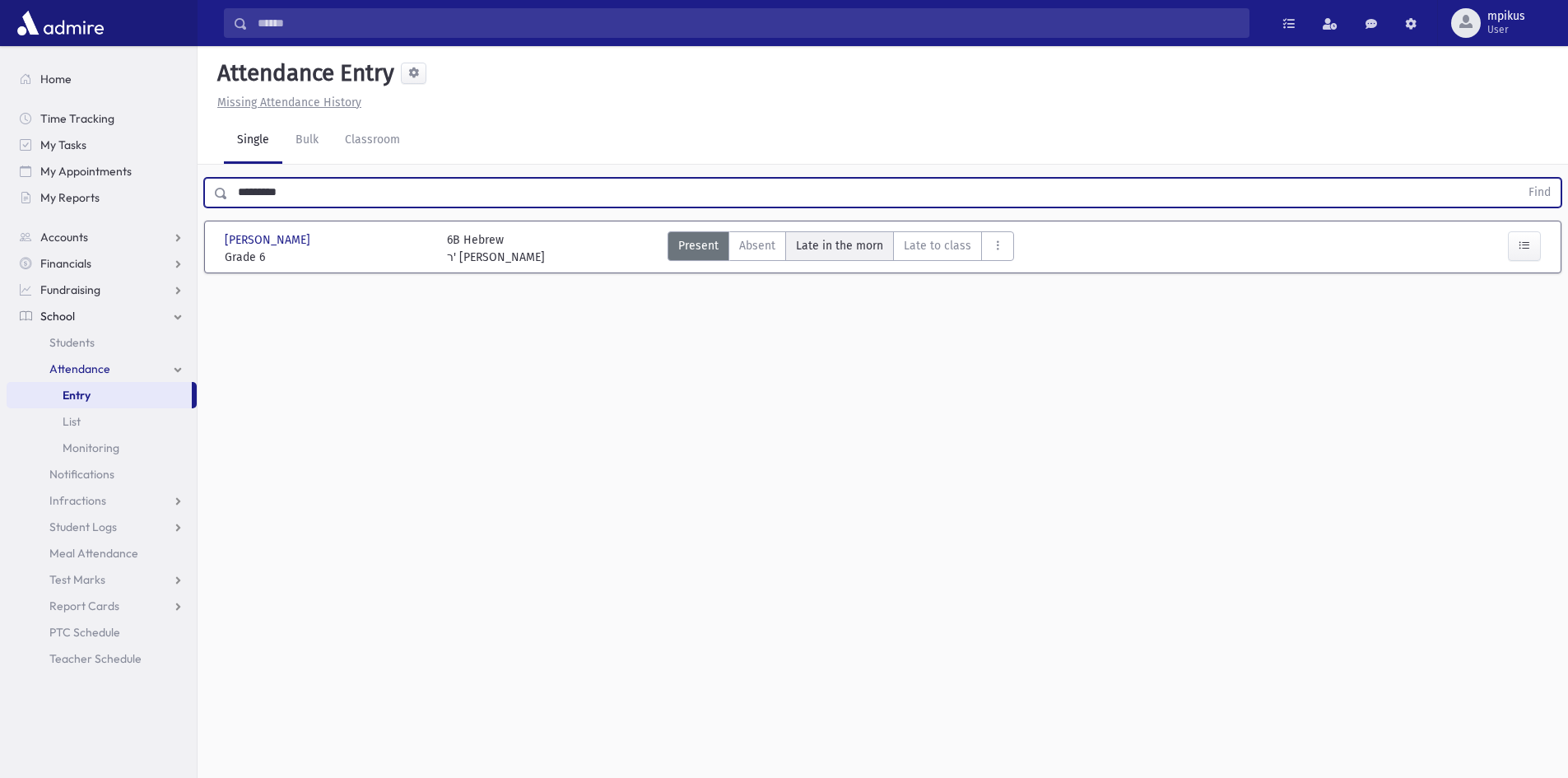
click at [803, 243] on span "Late in the morn" at bounding box center [840, 245] width 87 height 17
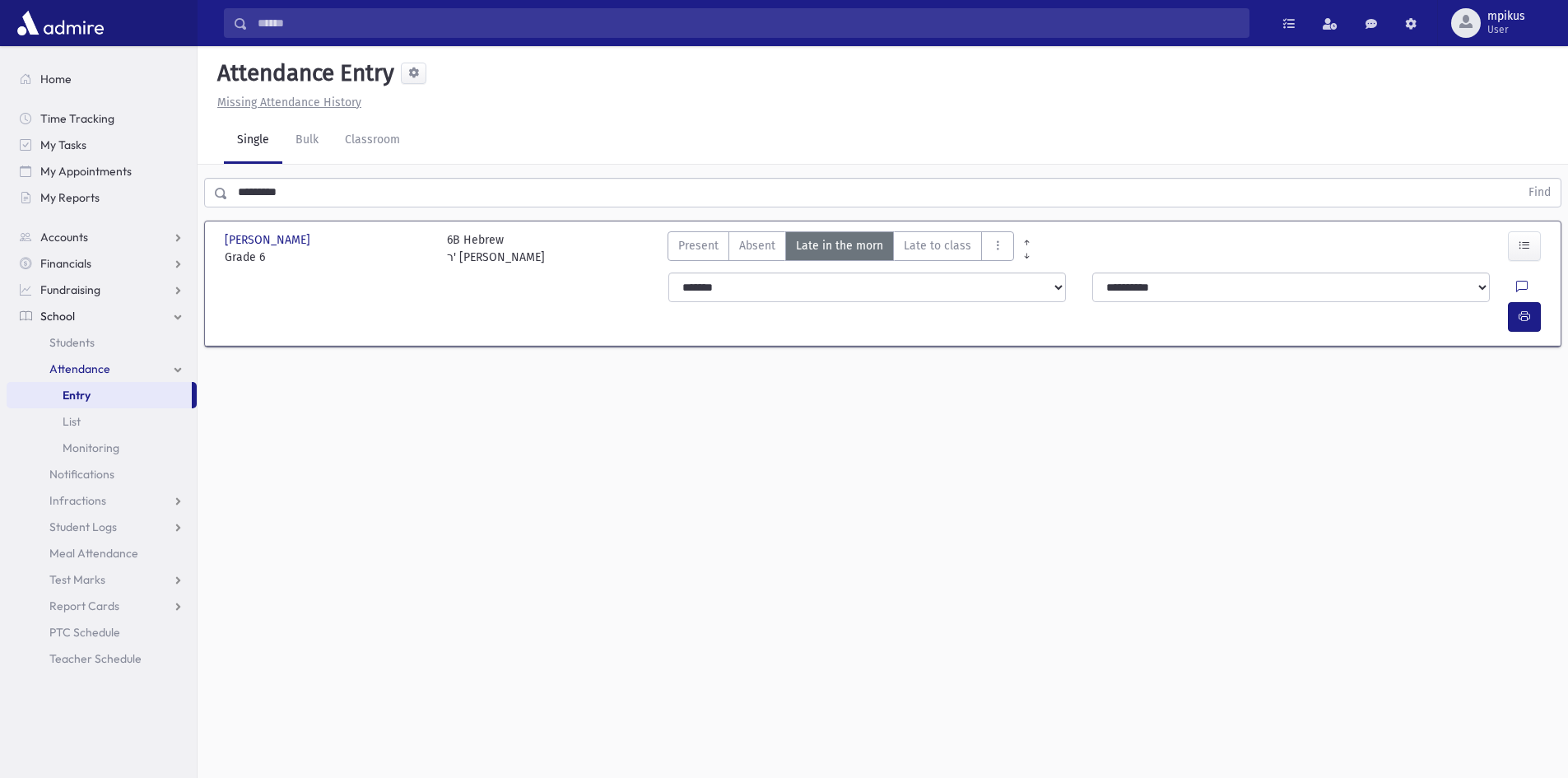
click at [779, 286] on select "**********" at bounding box center [866, 287] width 397 height 30
click at [668, 273] on select "**********" at bounding box center [866, 287] width 397 height 30
click at [1528, 310] on icon "button" at bounding box center [1523, 317] width 11 height 14
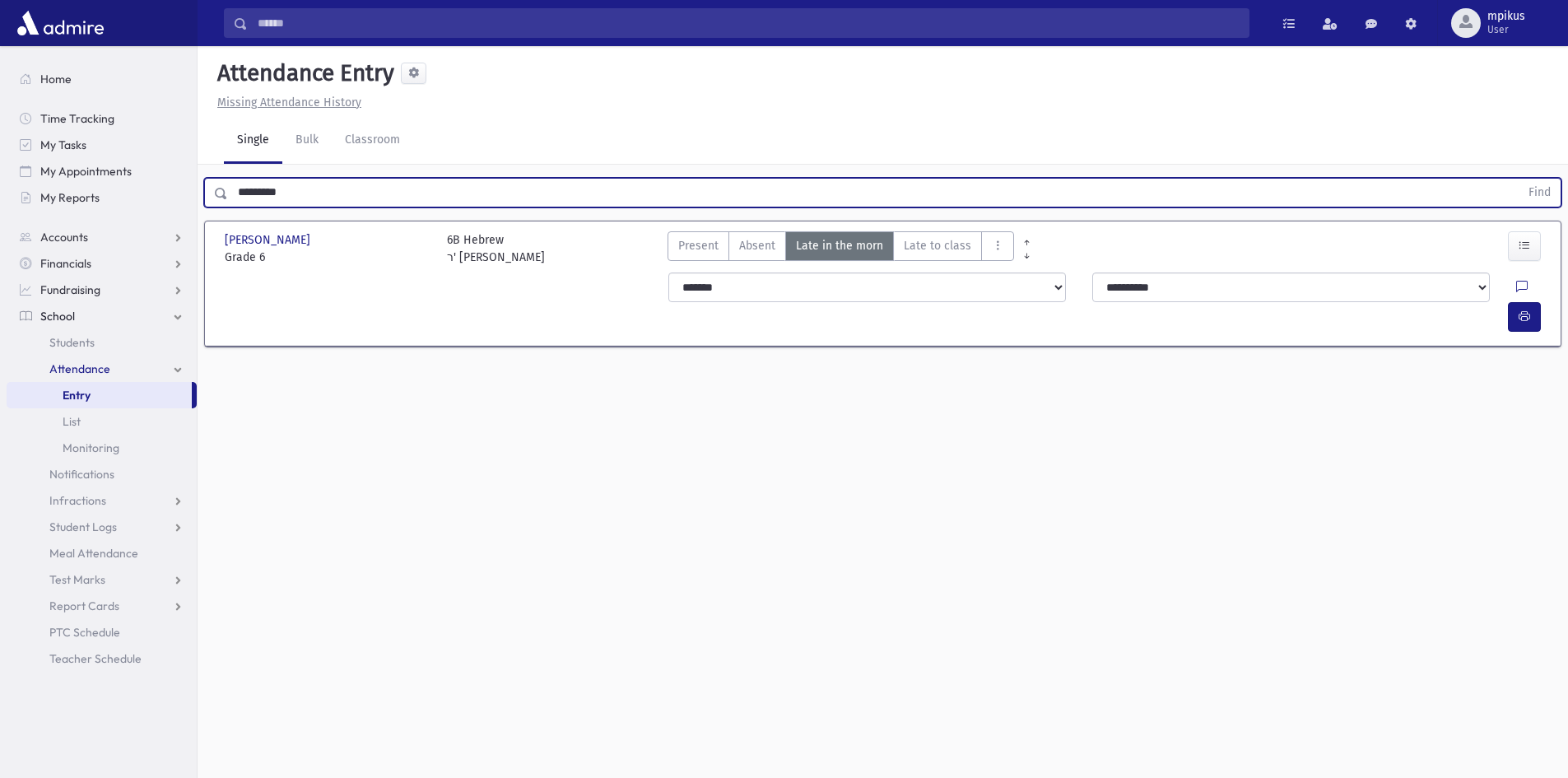
drag, startPoint x: 294, startPoint y: 185, endPoint x: 0, endPoint y: 293, distance: 313.2
click at [0, 303] on div "Search Results All Accounts" at bounding box center [784, 407] width 1568 height 815
click at [1518, 178] on button "Find" at bounding box center [1539, 192] width 42 height 28
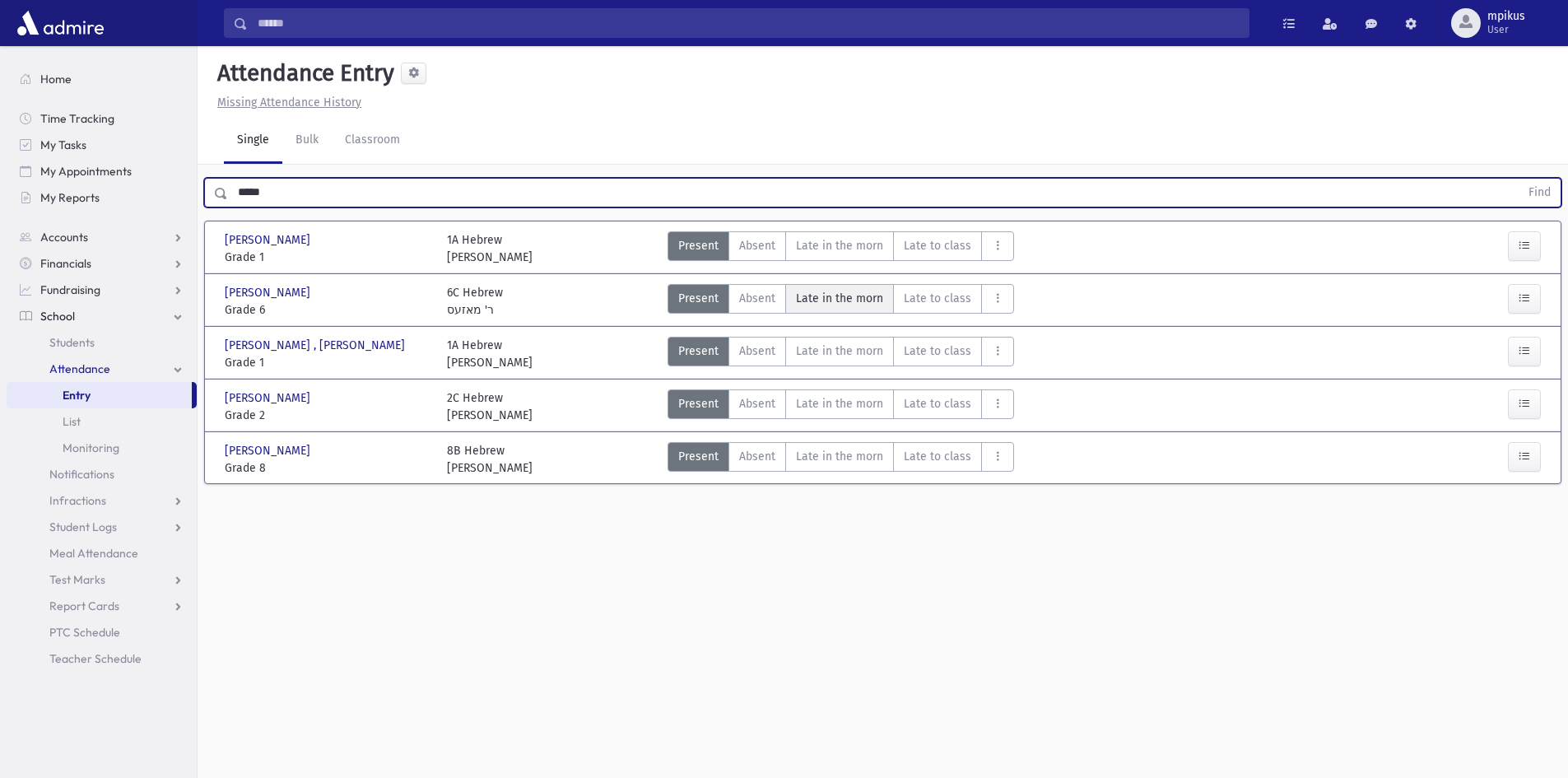
click at [849, 306] on span "Late in the morn" at bounding box center [840, 299] width 87 height 17
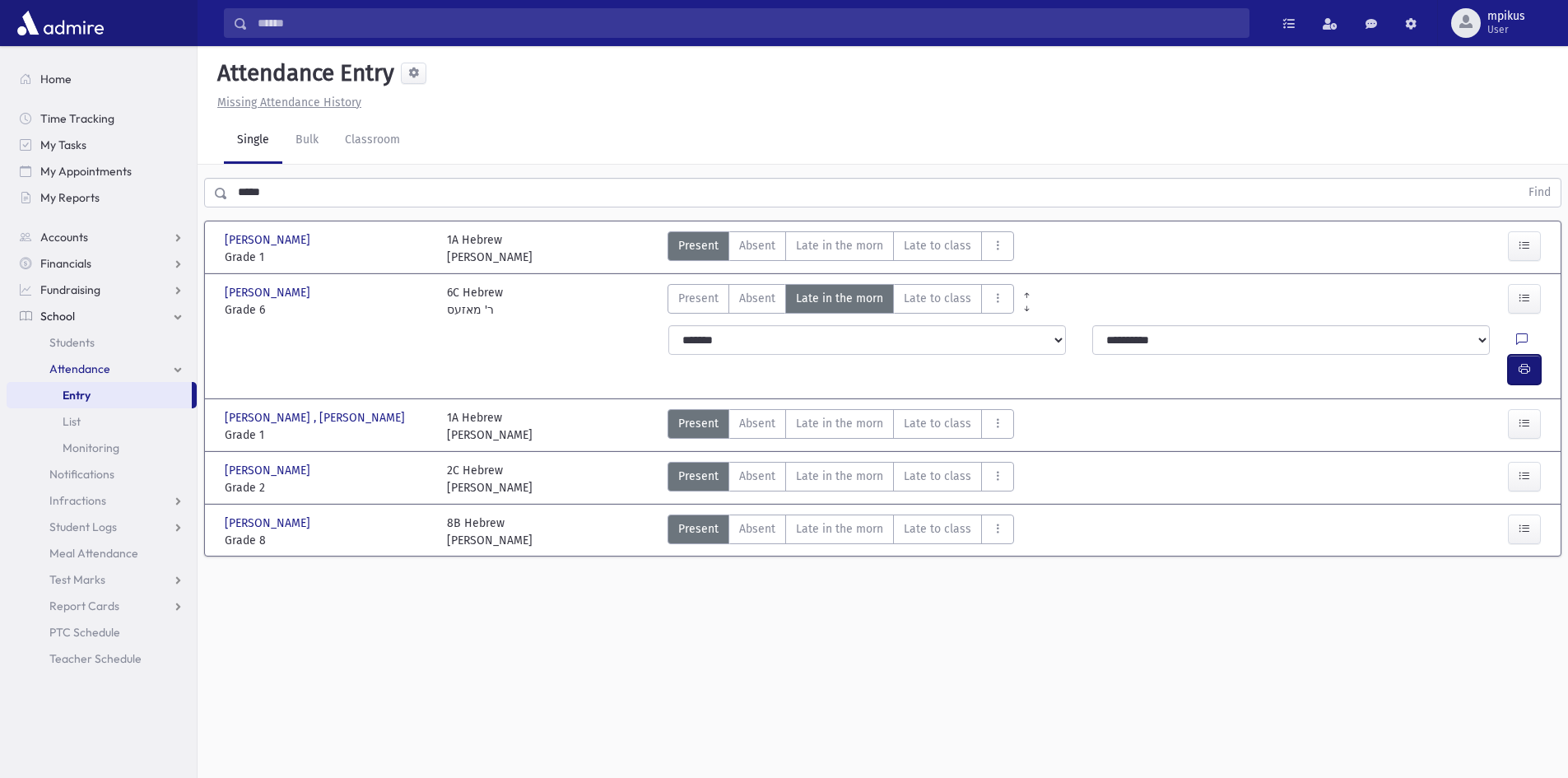
drag, startPoint x: 1514, startPoint y: 334, endPoint x: 1465, endPoint y: 341, distance: 49.5
click at [1497, 335] on div "**********" at bounding box center [1104, 354] width 885 height 59
click at [1526, 355] on button "button" at bounding box center [1524, 370] width 33 height 30
drag, startPoint x: 295, startPoint y: 190, endPoint x: 0, endPoint y: 149, distance: 297.8
click at [0, 145] on div "Search Results All Accounts" at bounding box center [784, 407] width 1568 height 815
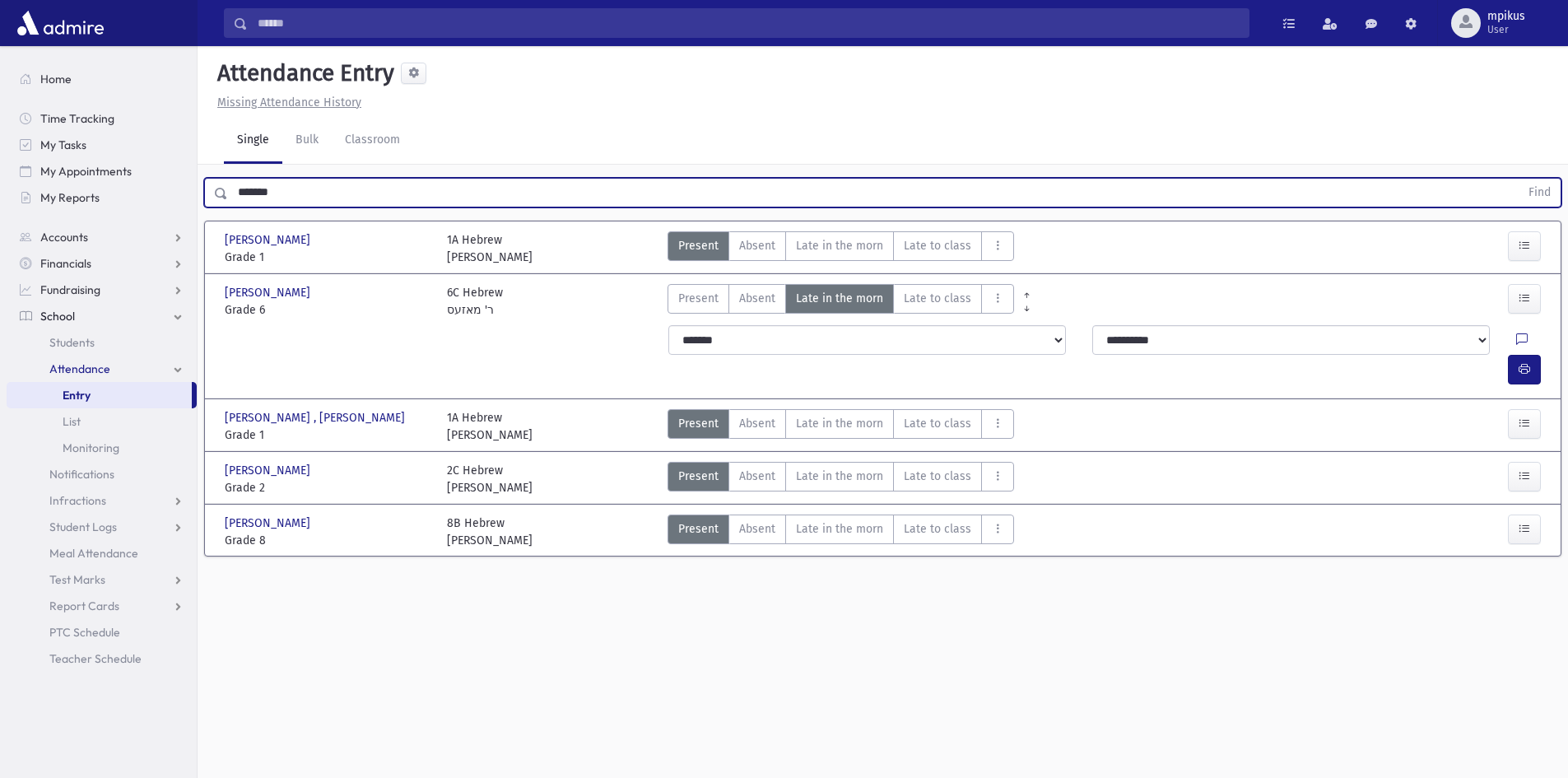
type input "*******"
click at [1518, 178] on button "Find" at bounding box center [1539, 192] width 42 height 28
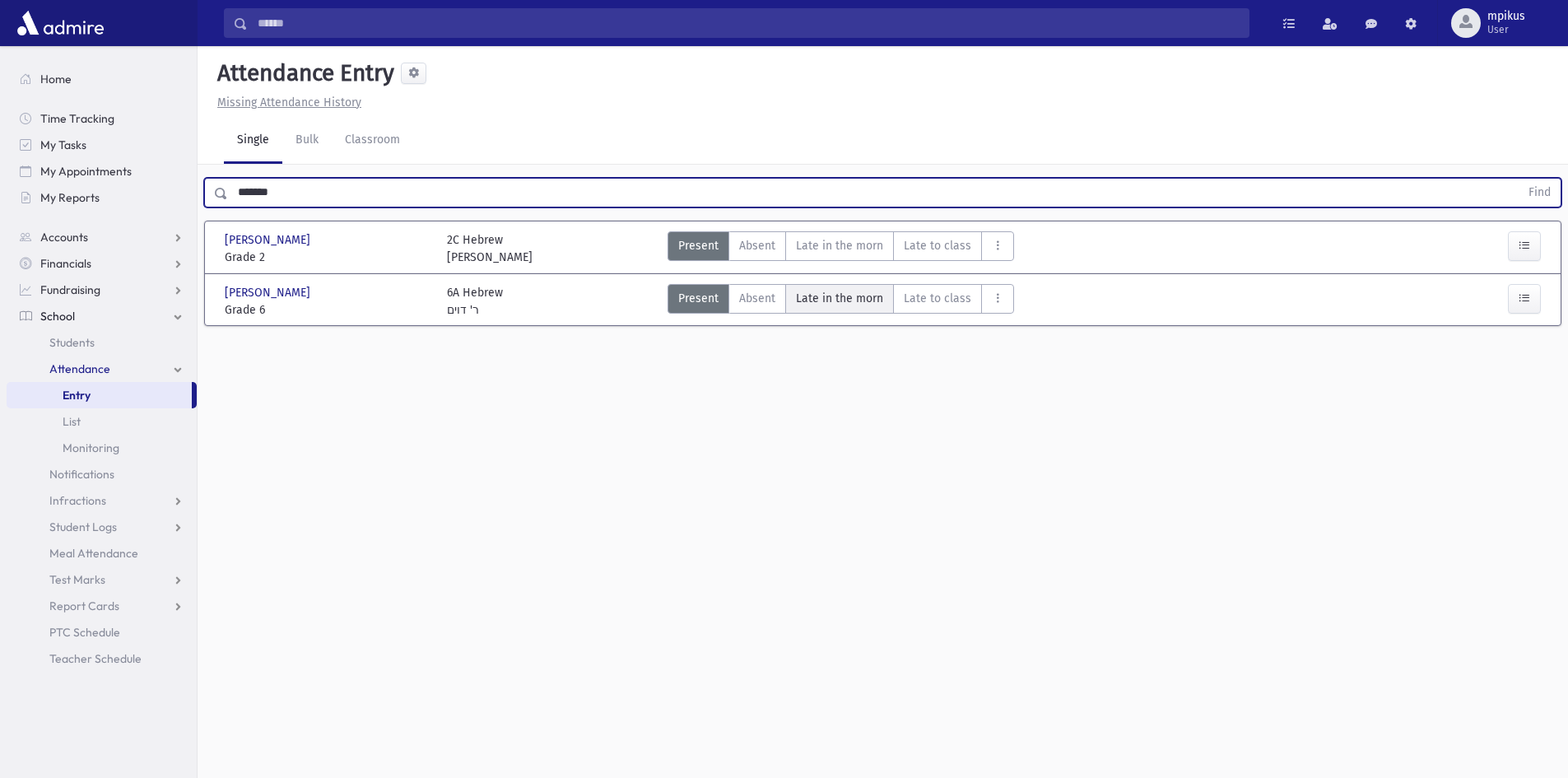
click at [831, 305] on span "Late in the morn" at bounding box center [840, 299] width 87 height 17
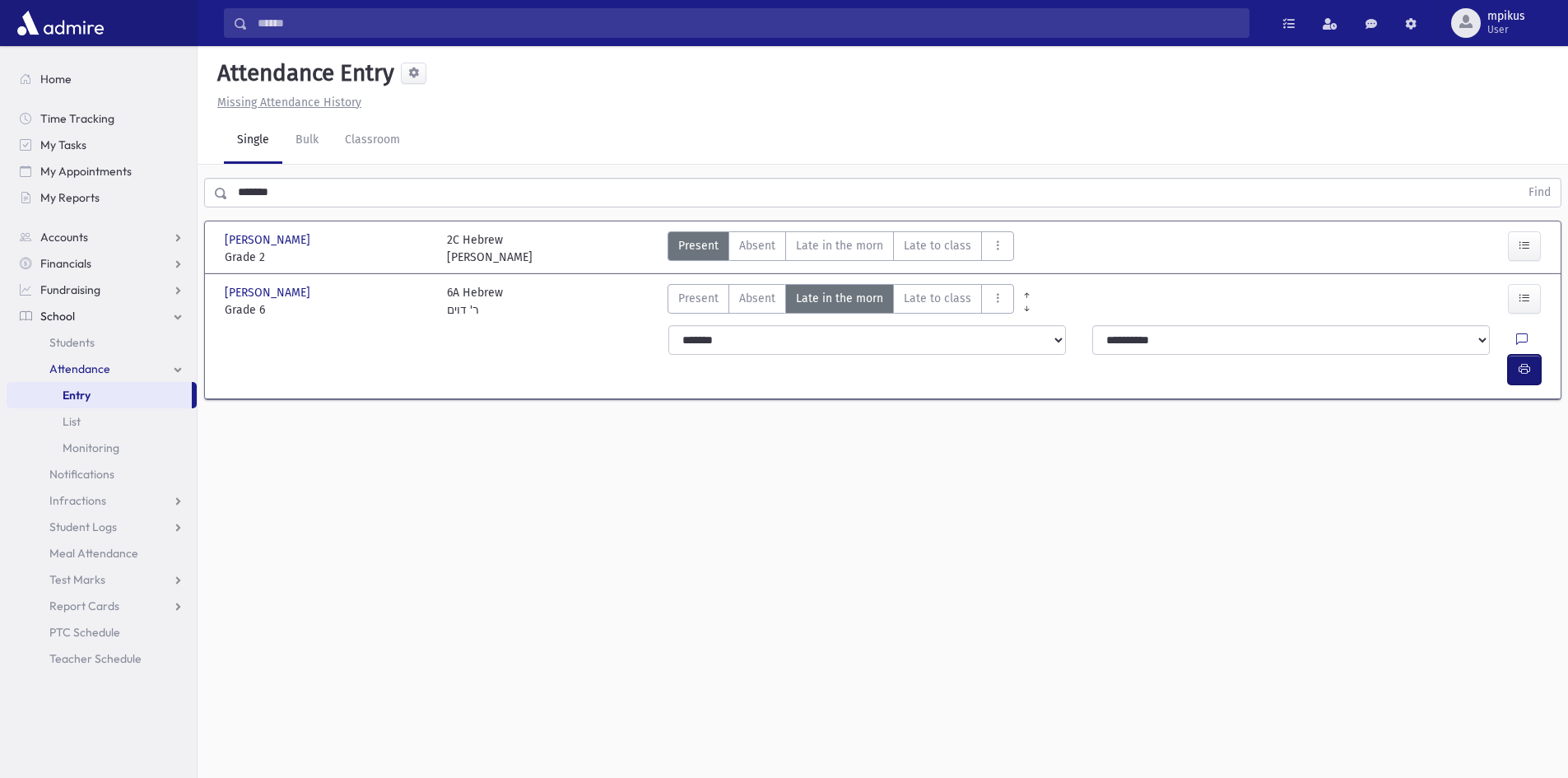
click at [1518, 355] on button "button" at bounding box center [1524, 370] width 33 height 30
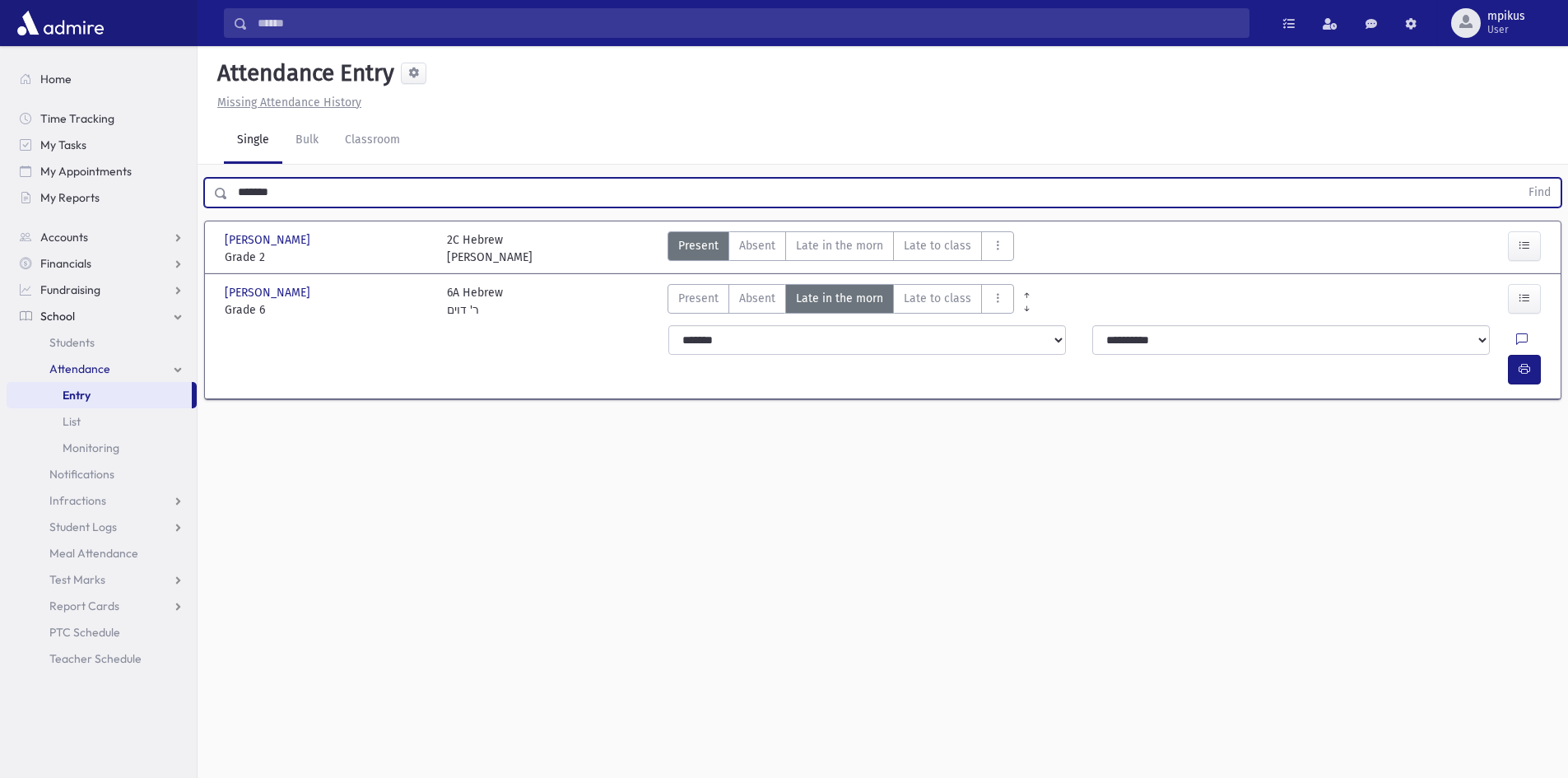
drag, startPoint x: 331, startPoint y: 195, endPoint x: 154, endPoint y: 211, distance: 177.7
click at [238, 206] on input "*******" at bounding box center [873, 192] width 1291 height 30
click at [1518, 178] on button "Find" at bounding box center [1539, 192] width 42 height 28
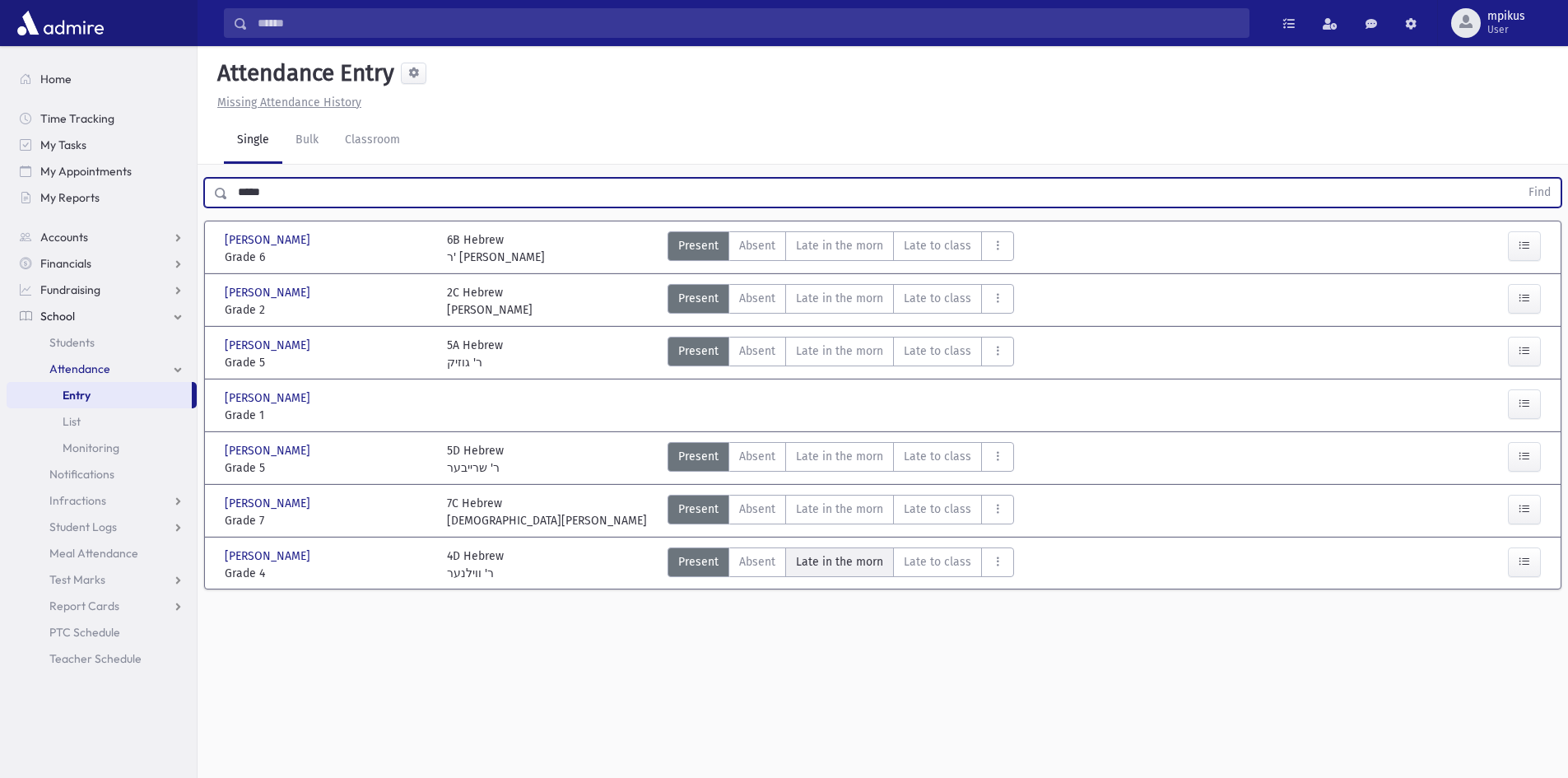
click at [871, 558] on span "Late in the morn" at bounding box center [840, 562] width 87 height 17
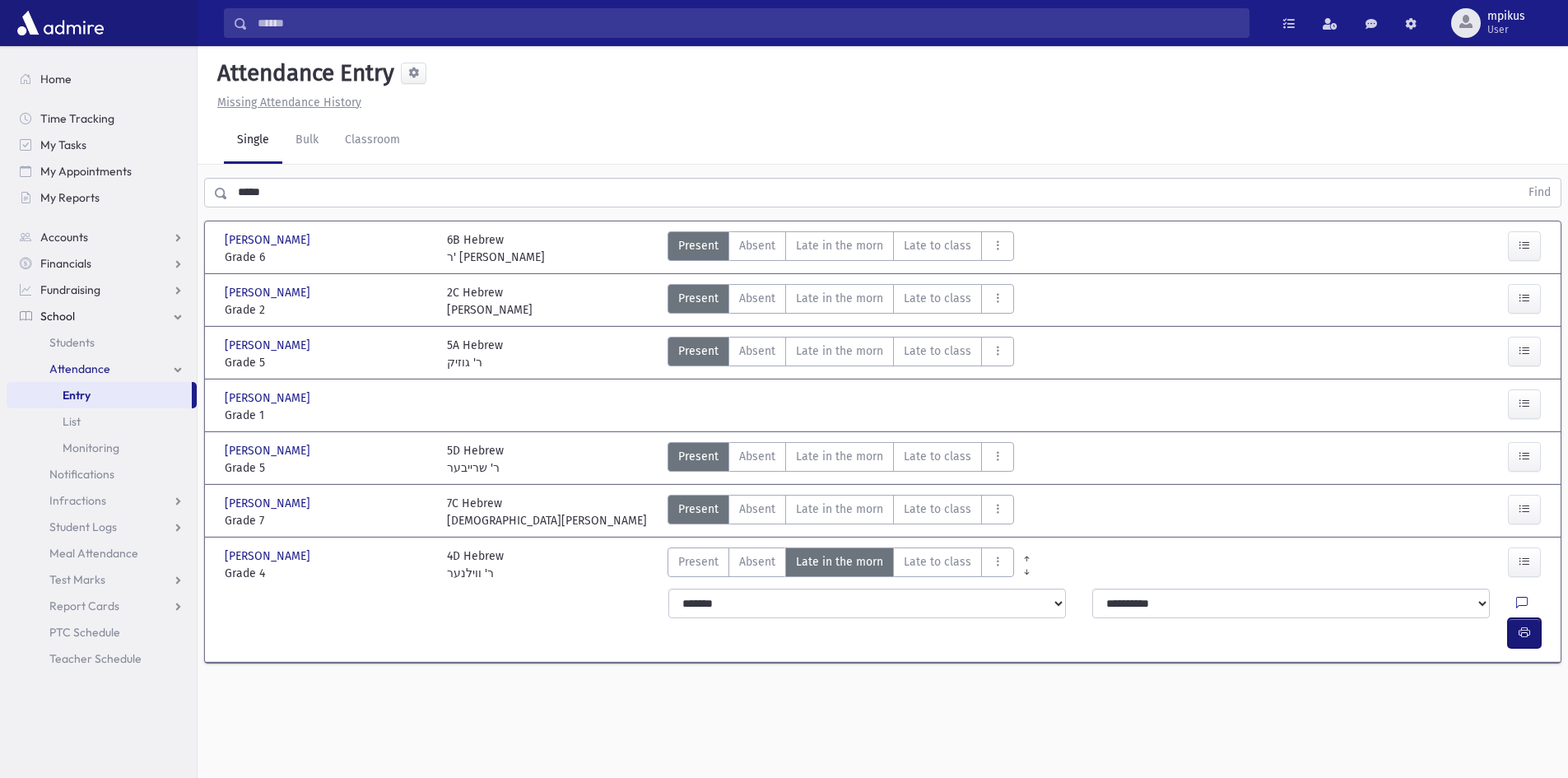
click at [1523, 625] on icon "button" at bounding box center [1523, 632] width 11 height 14
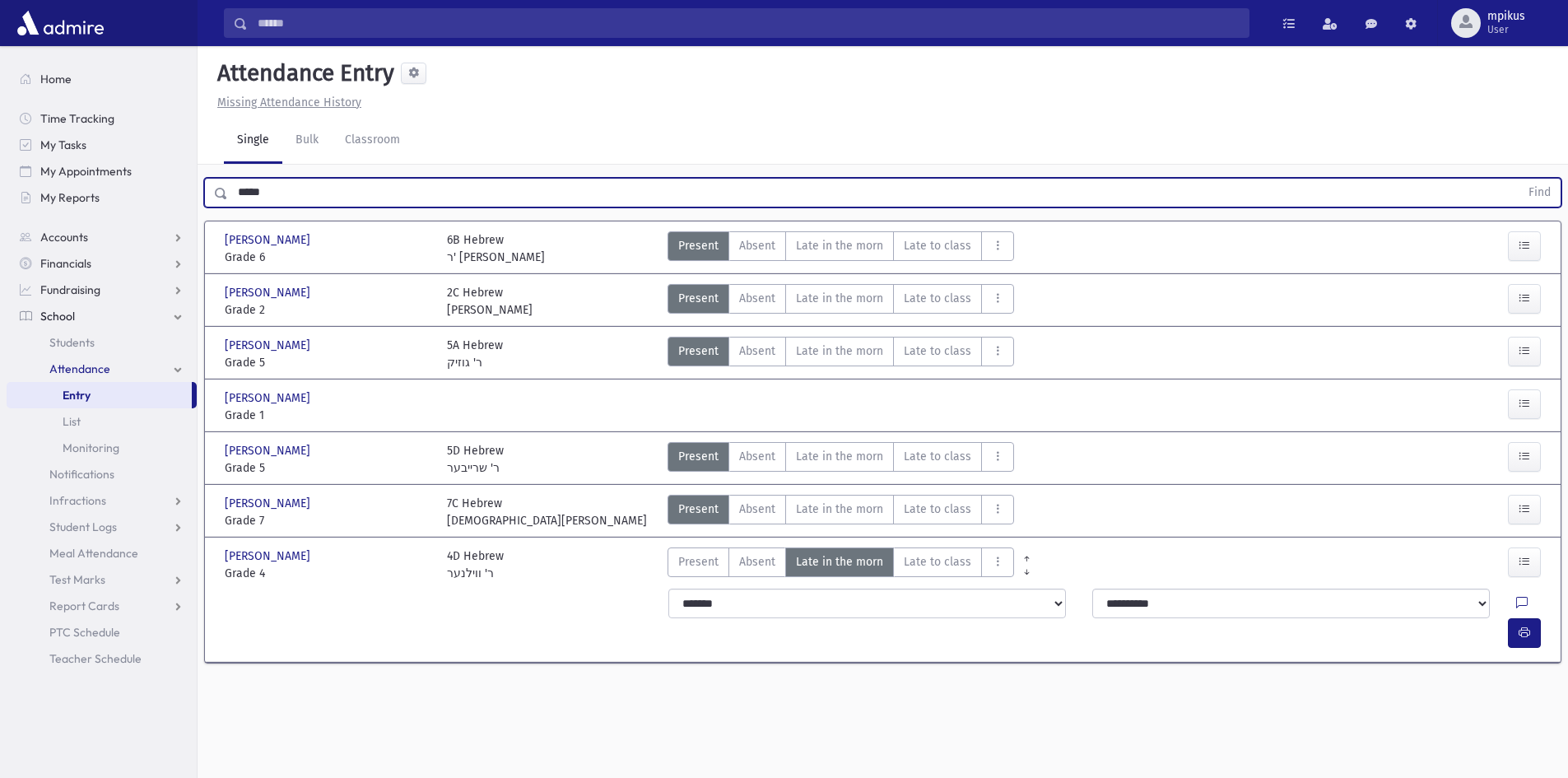
drag, startPoint x: 315, startPoint y: 194, endPoint x: 0, endPoint y: 250, distance: 319.9
click at [0, 243] on div "Search Results All Accounts" at bounding box center [784, 407] width 1568 height 815
type input "*********"
click at [1518, 178] on button "Find" at bounding box center [1539, 192] width 42 height 28
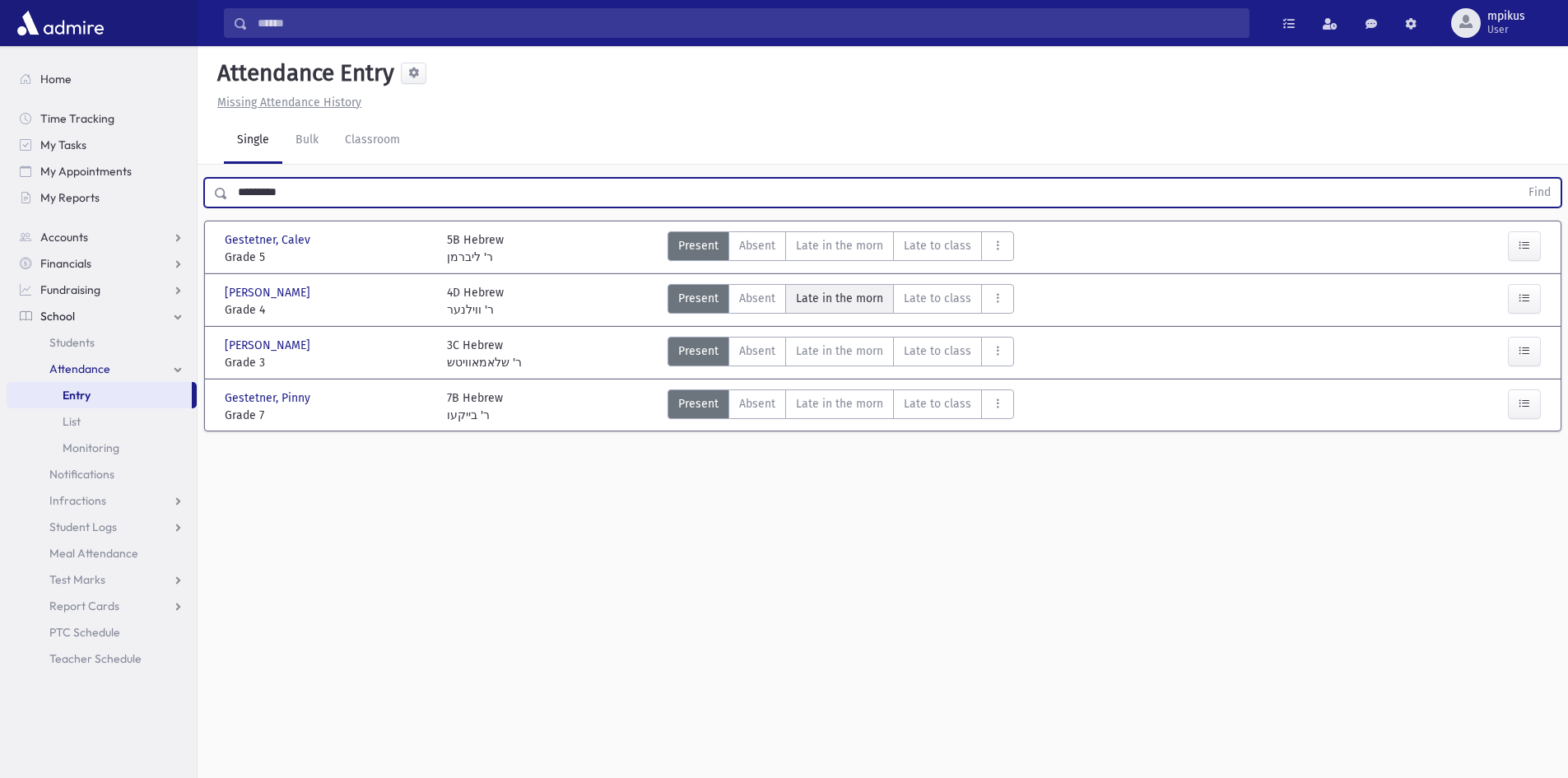
click at [802, 290] on span "Late in the morn" at bounding box center [840, 299] width 87 height 17
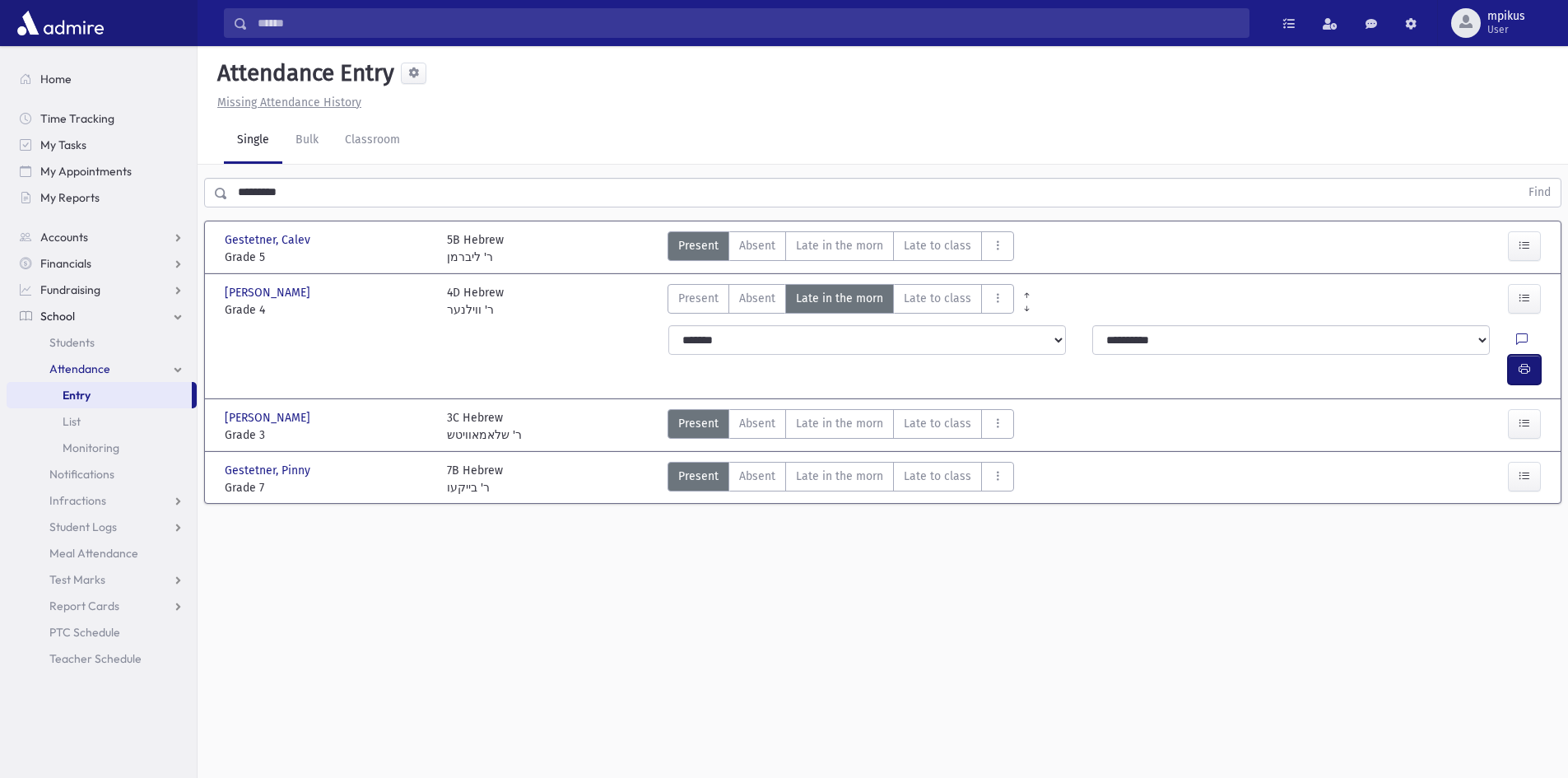
click at [1537, 355] on button "button" at bounding box center [1524, 370] width 33 height 30
